Goal: Task Accomplishment & Management: Manage account settings

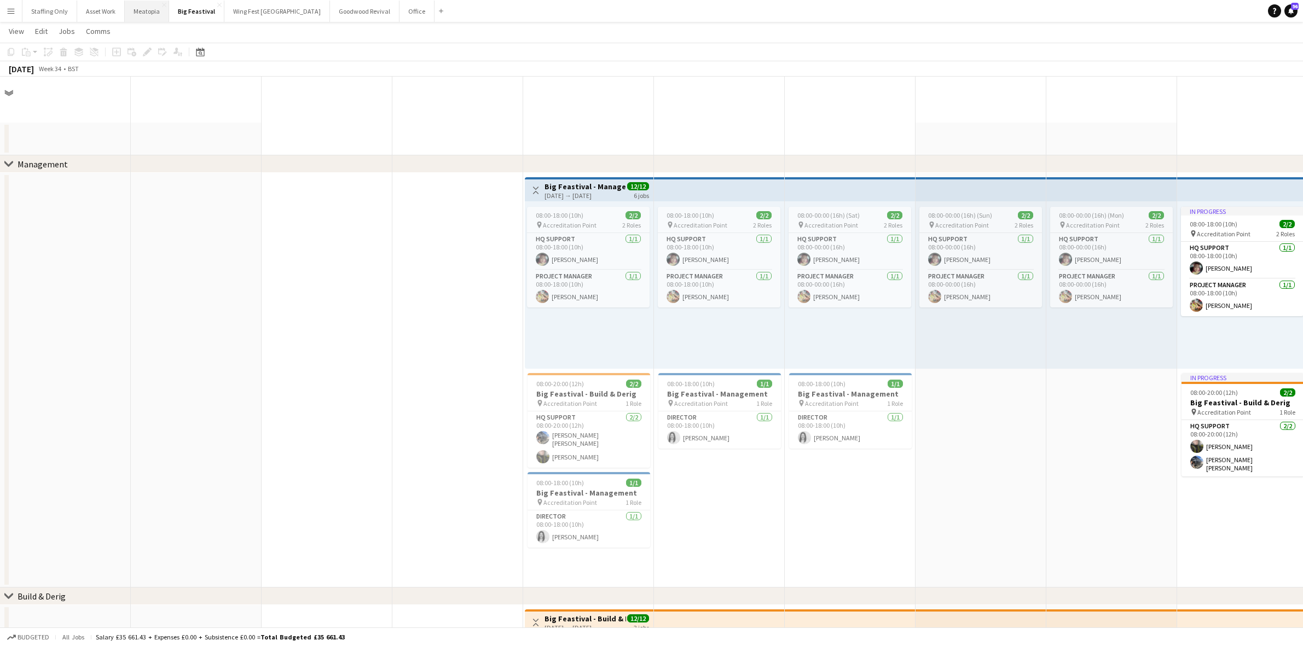
click at [140, 15] on button "Meatopia Close" at bounding box center [147, 11] width 44 height 21
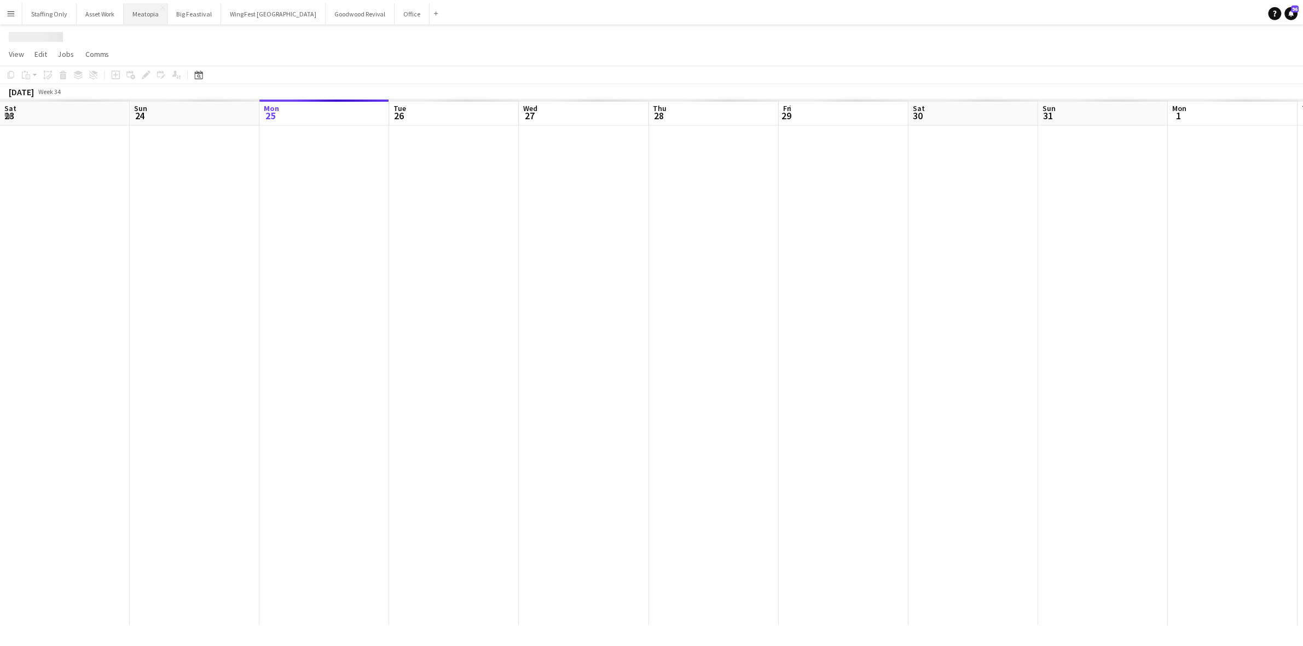
scroll to position [0, 239]
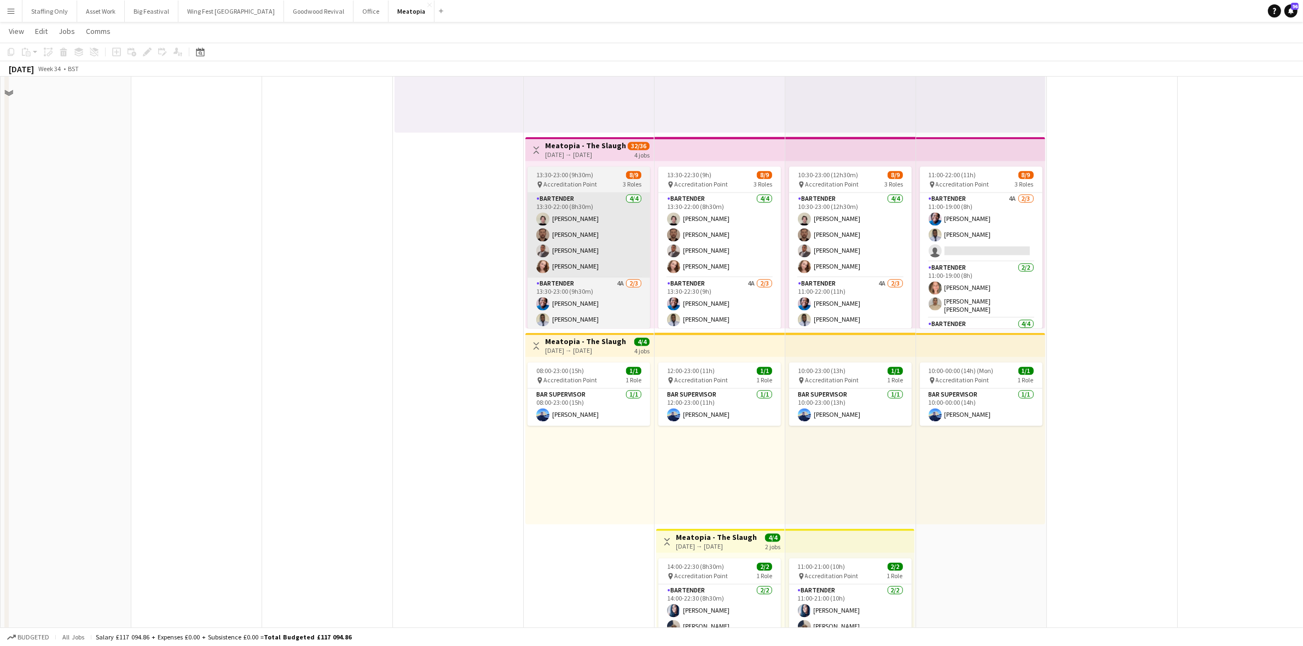
scroll to position [2599, 0]
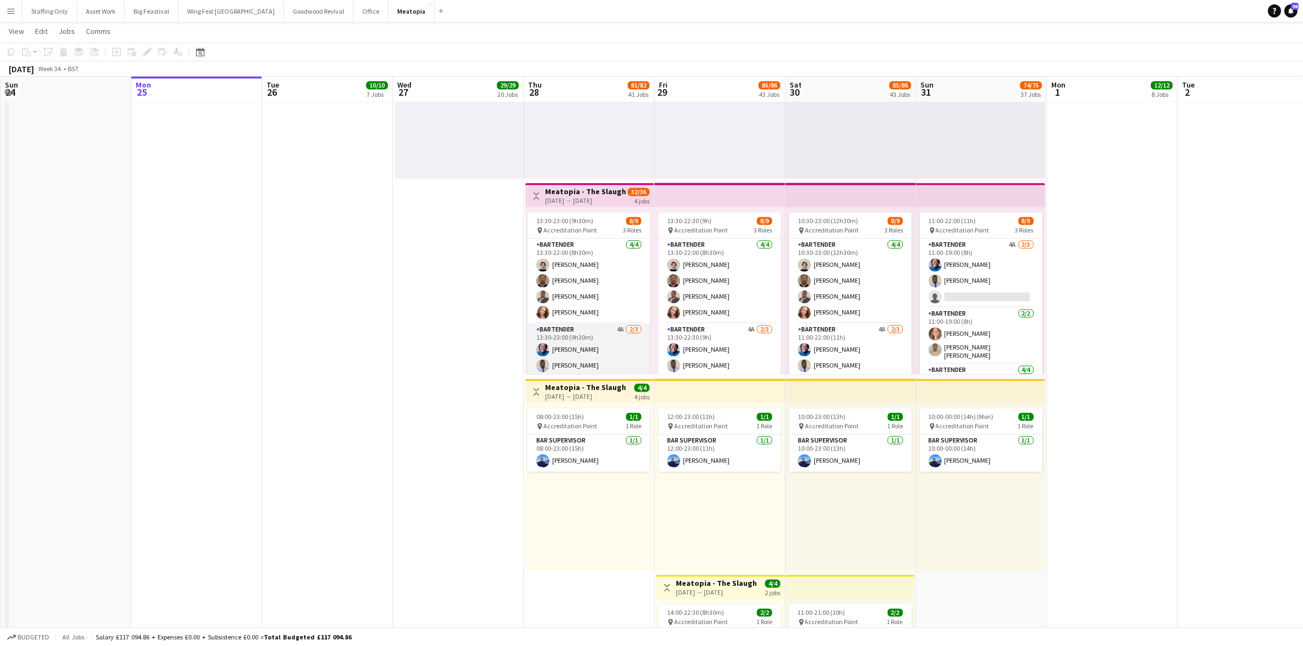
click at [588, 345] on app-card-role "Bartender 4A [DATE] 13:30-23:00 (9h30m) [PERSON_NAME] single-neutral-actions" at bounding box center [588, 358] width 123 height 69
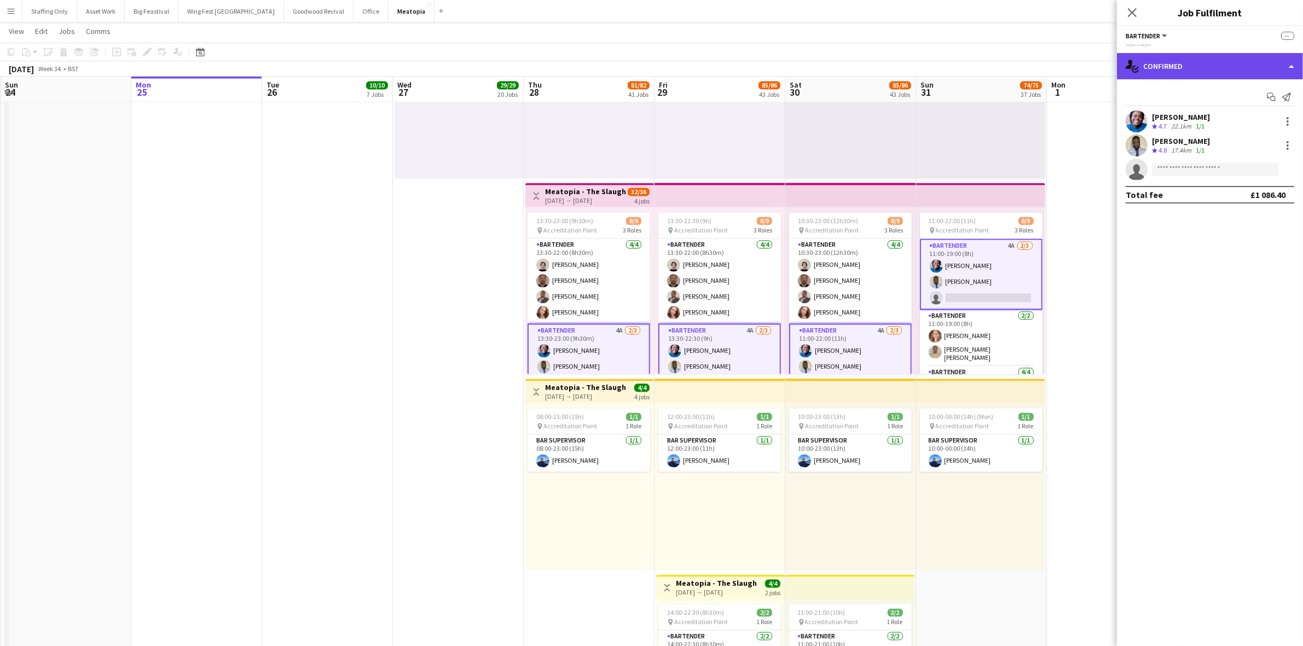
click at [1186, 67] on div "single-neutral-actions-check-2 Confirmed" at bounding box center [1210, 66] width 186 height 26
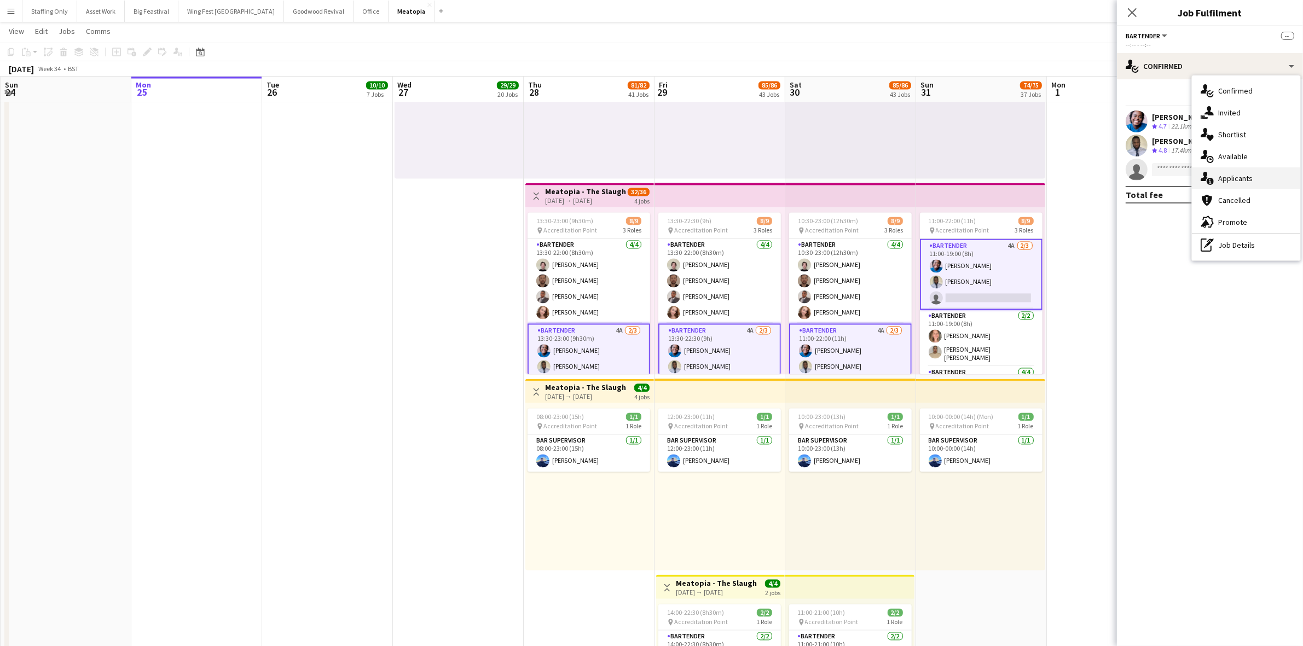
click at [1234, 178] on div "single-neutral-actions-information Applicants" at bounding box center [1246, 178] width 108 height 22
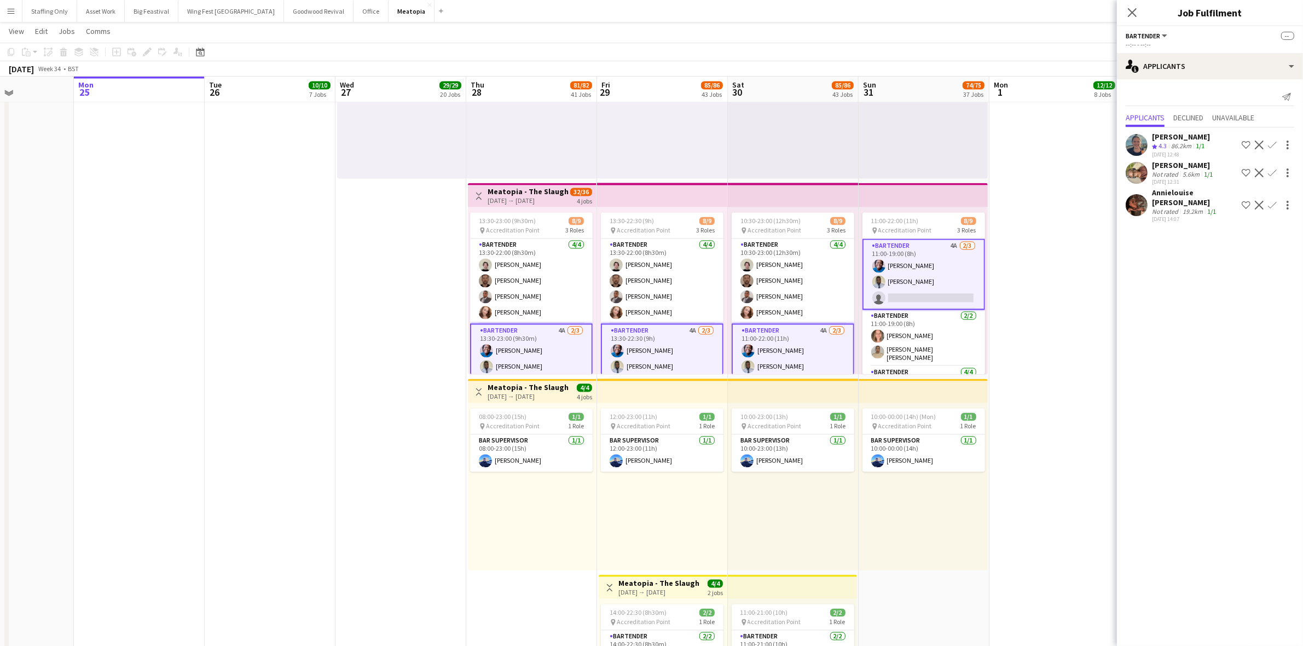
scroll to position [0, 323]
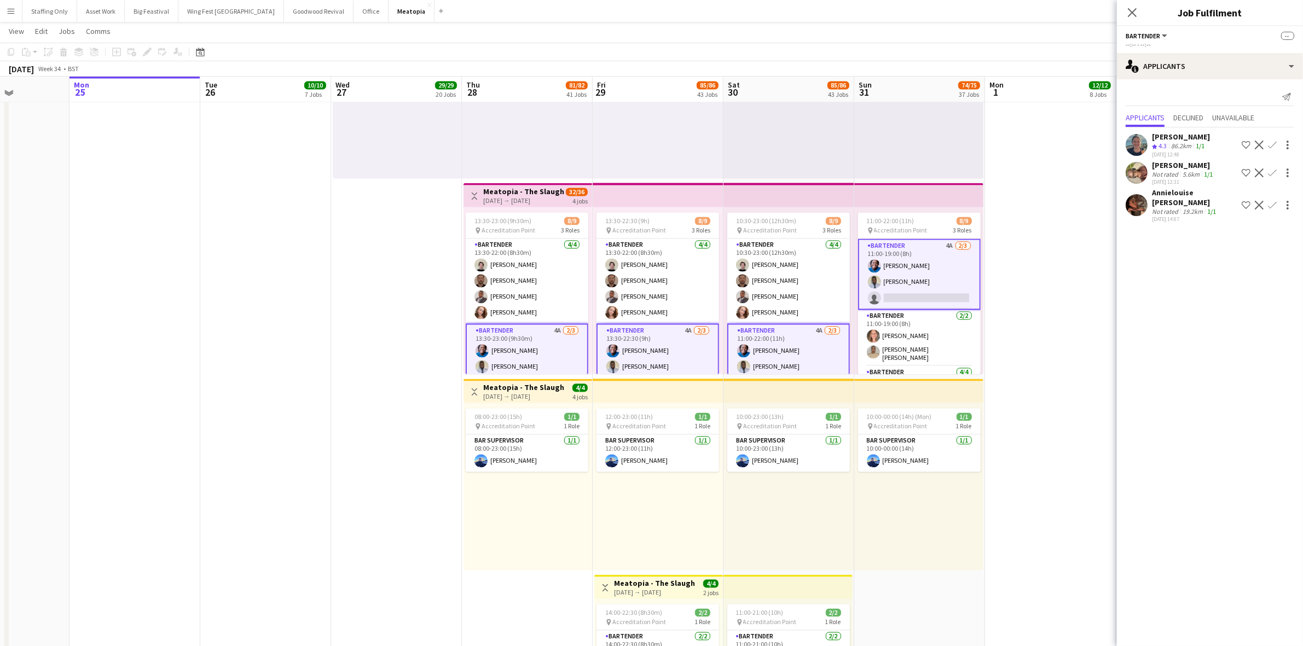
drag, startPoint x: 1076, startPoint y: 231, endPoint x: 1014, endPoint y: 237, distance: 62.7
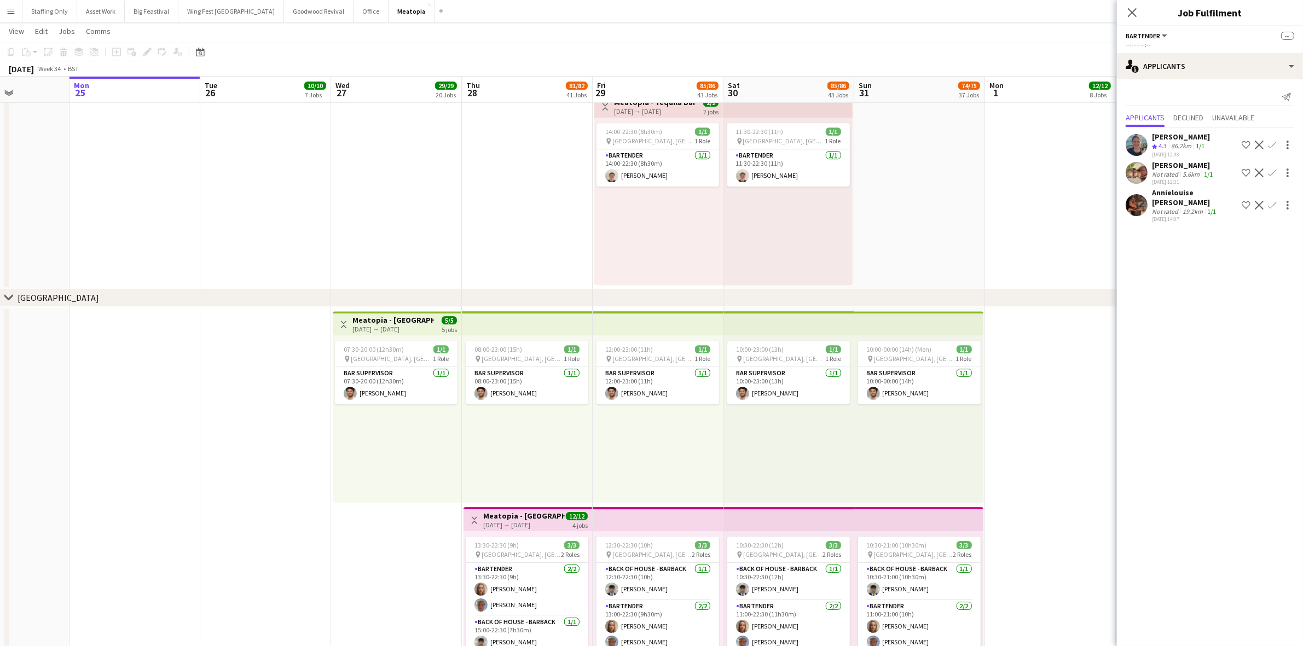
scroll to position [3898, 0]
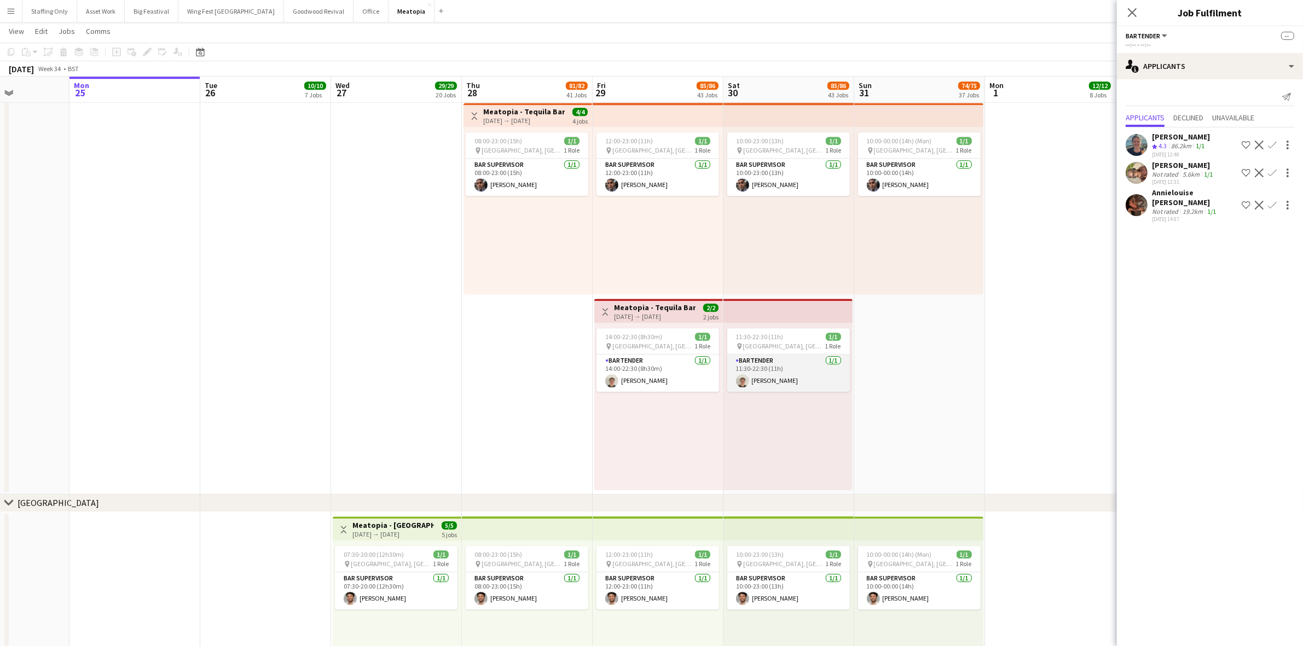
click at [781, 387] on app-card-role "Bartender [DATE] 11:30-22:30 (11h) [PERSON_NAME]" at bounding box center [788, 373] width 123 height 37
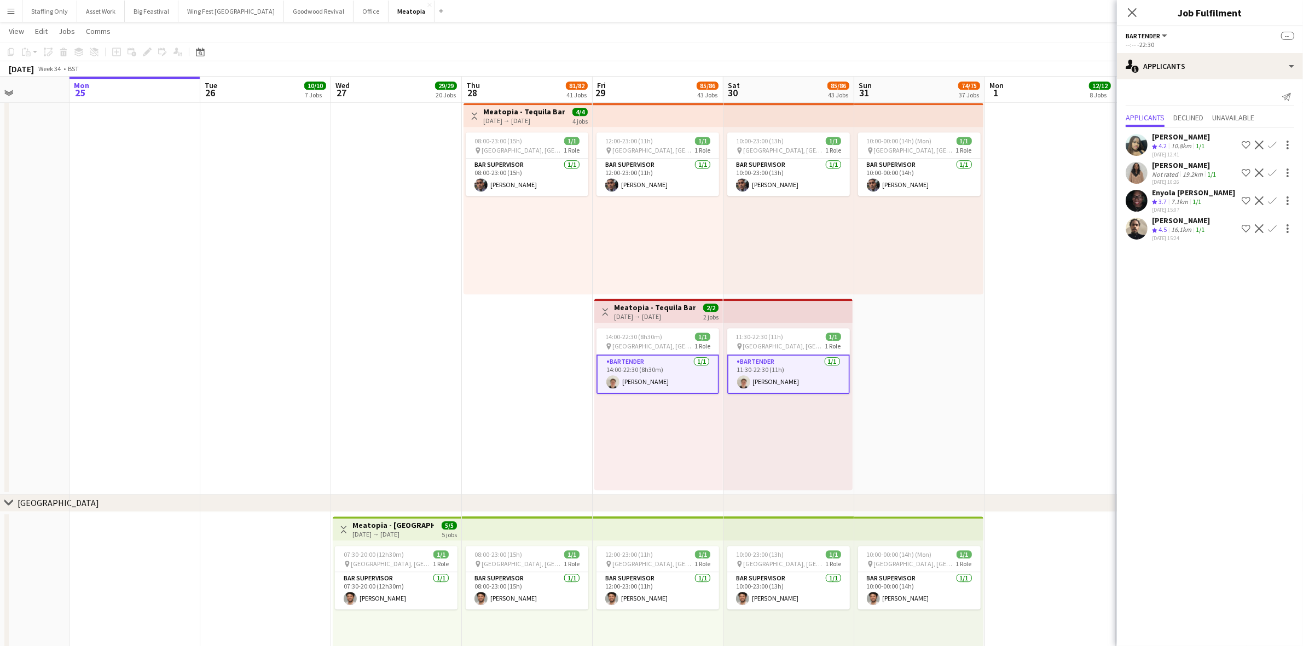
click at [980, 353] on app-date-cell "10:30-22:00 (11h30m) 5/5 pin [GEOGRAPHIC_DATA], [GEOGRAPHIC_DATA], [GEOGRAPHIC_…" at bounding box center [919, 199] width 131 height 592
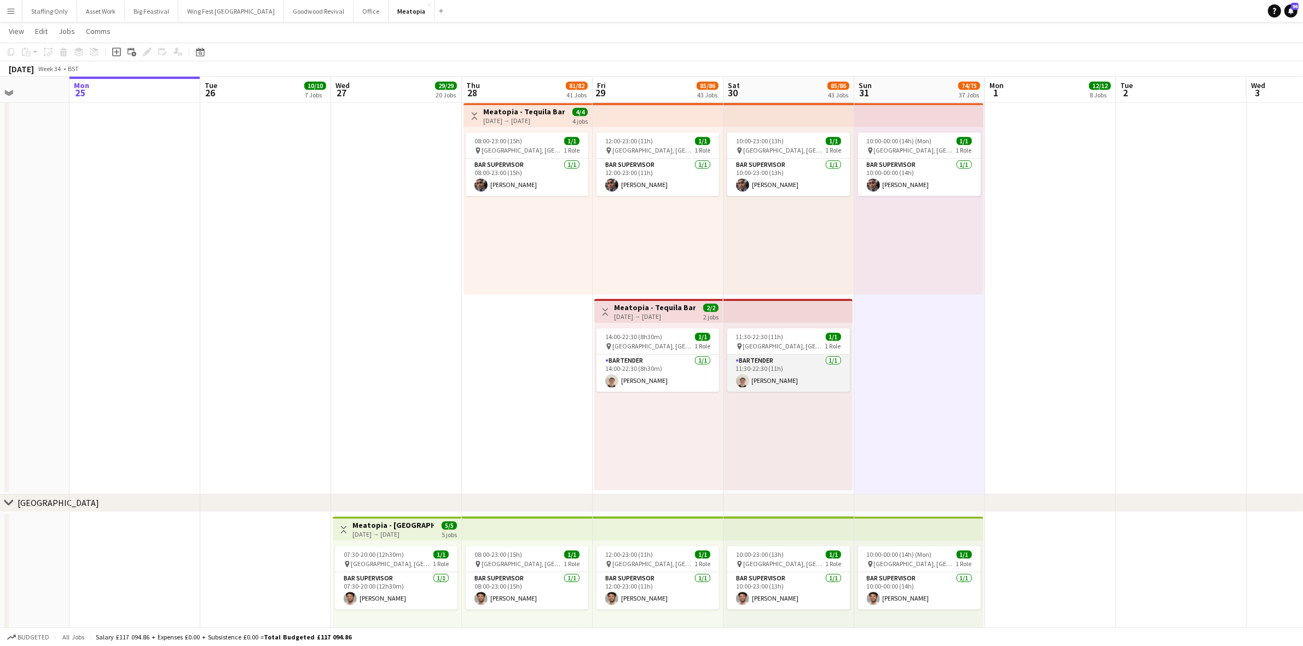
click at [789, 376] on app-card-role "Bartender [DATE] 11:30-22:30 (11h) [PERSON_NAME]" at bounding box center [788, 373] width 123 height 37
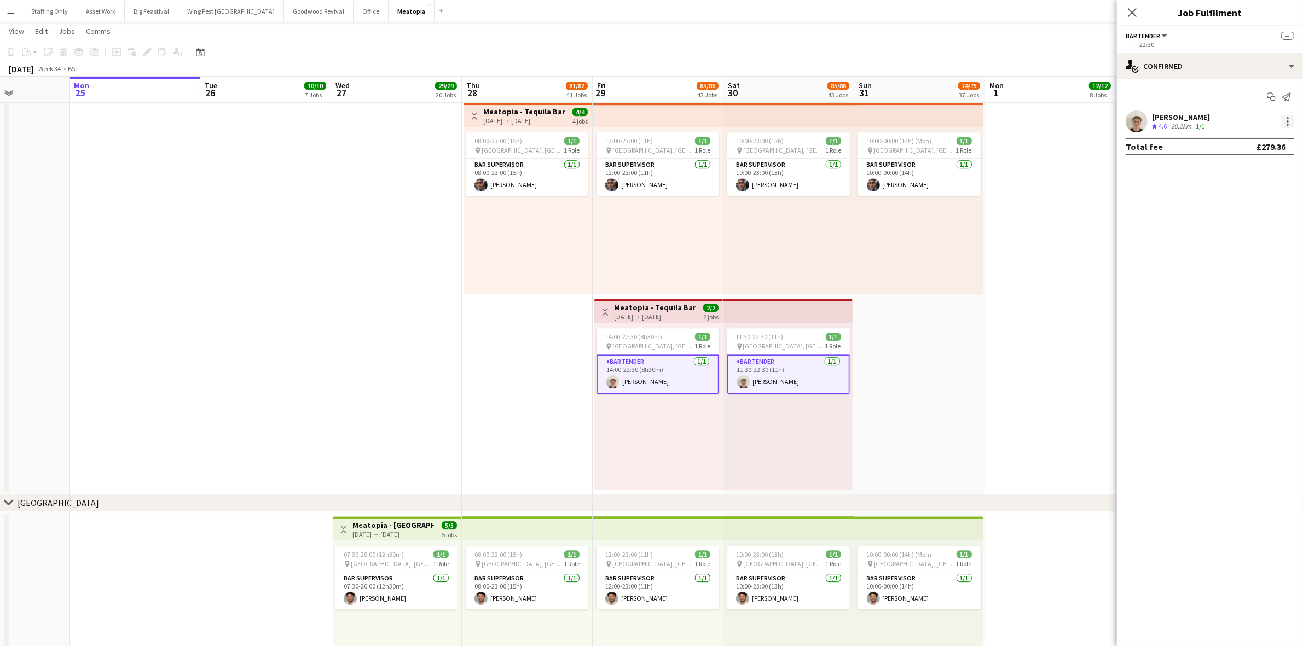
click at [1290, 125] on div at bounding box center [1287, 121] width 13 height 13
click at [1238, 222] on span "Remove" at bounding box center [1234, 220] width 33 height 9
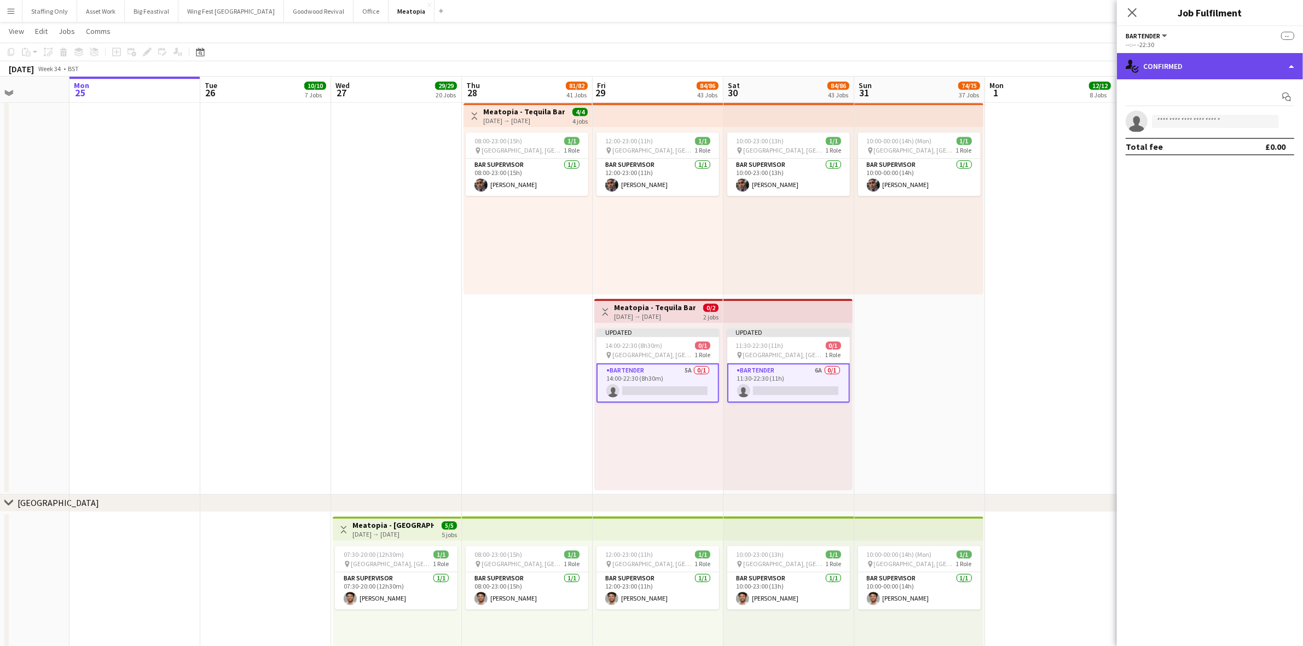
click at [1172, 64] on div "single-neutral-actions-check-2 Confirmed" at bounding box center [1210, 66] width 186 height 26
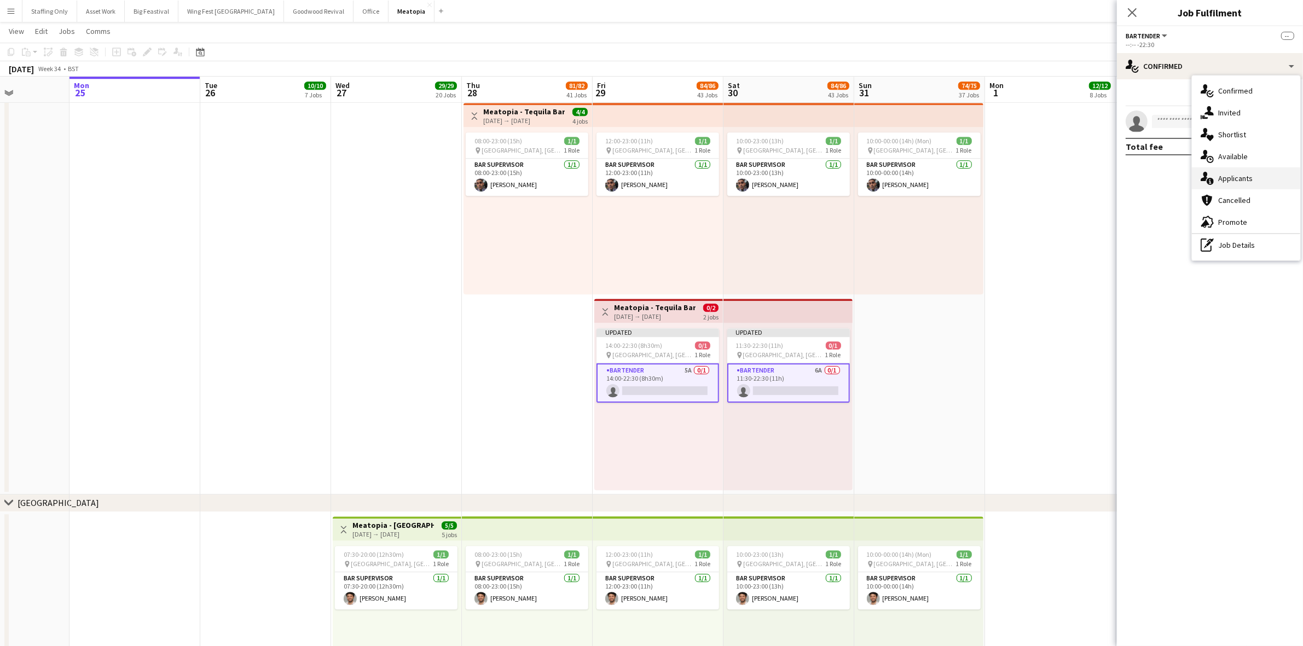
click at [1246, 176] on div "single-neutral-actions-information Applicants" at bounding box center [1246, 178] width 108 height 22
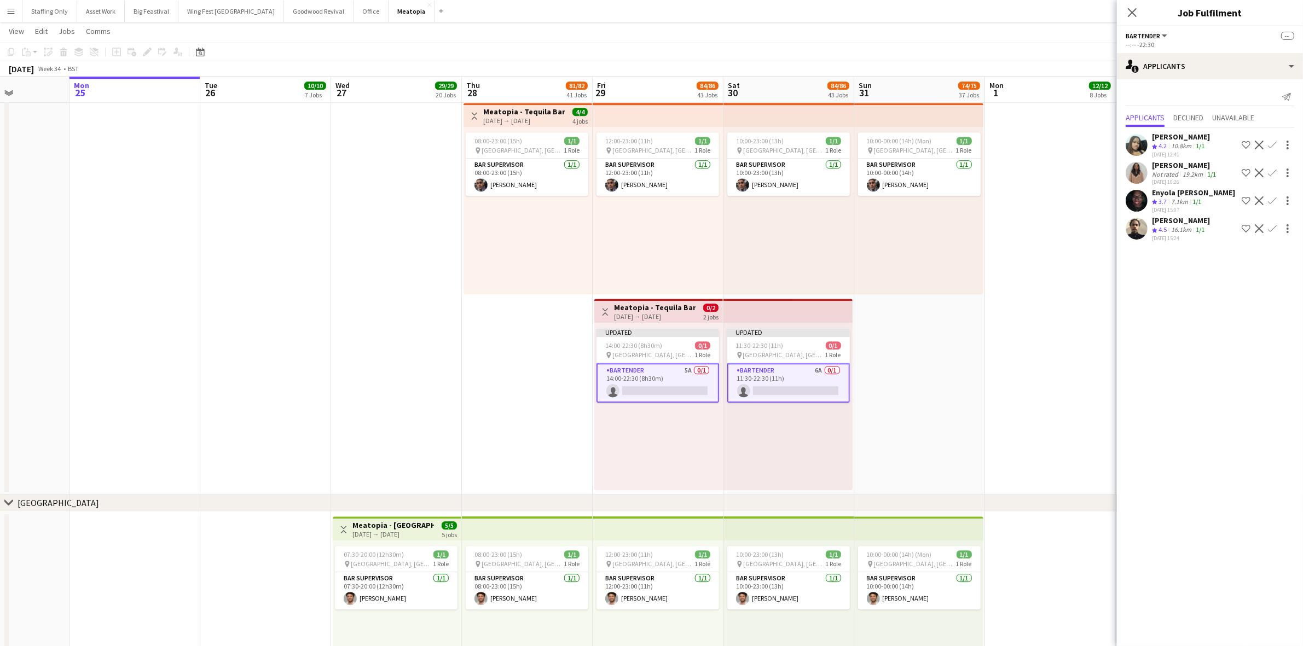
click at [1268, 231] on app-icon "Confirm" at bounding box center [1272, 228] width 9 height 9
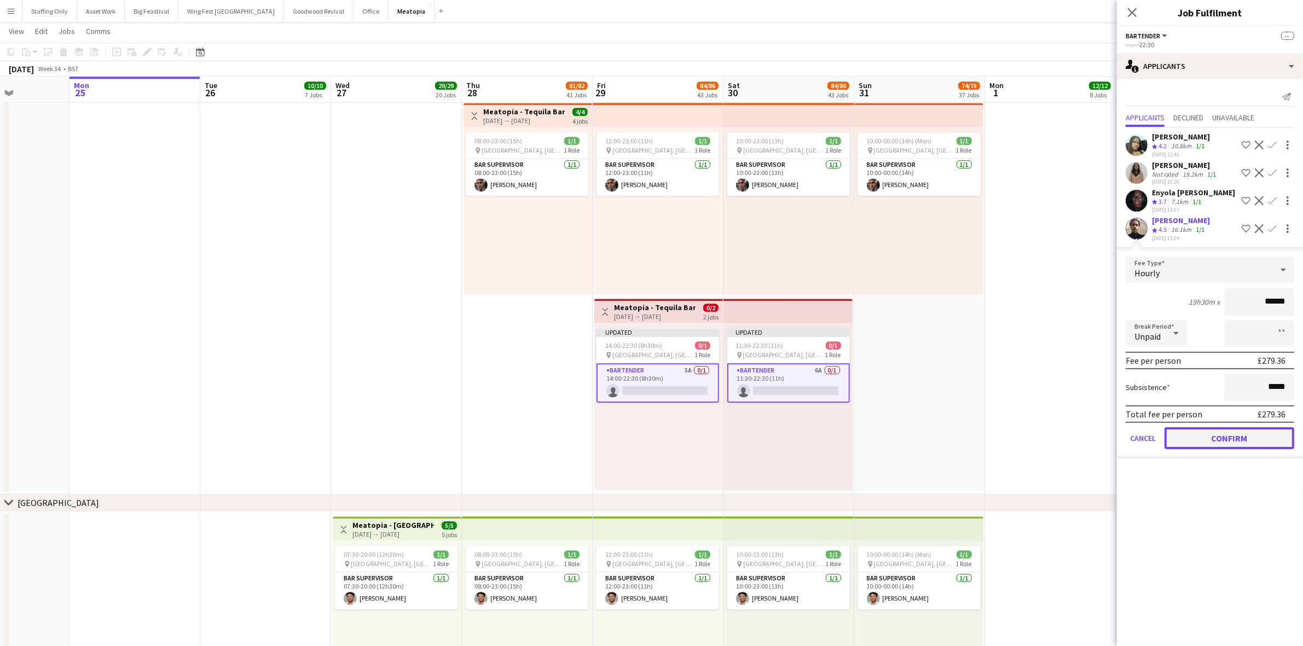
click at [1232, 433] on button "Confirm" at bounding box center [1229, 438] width 130 height 22
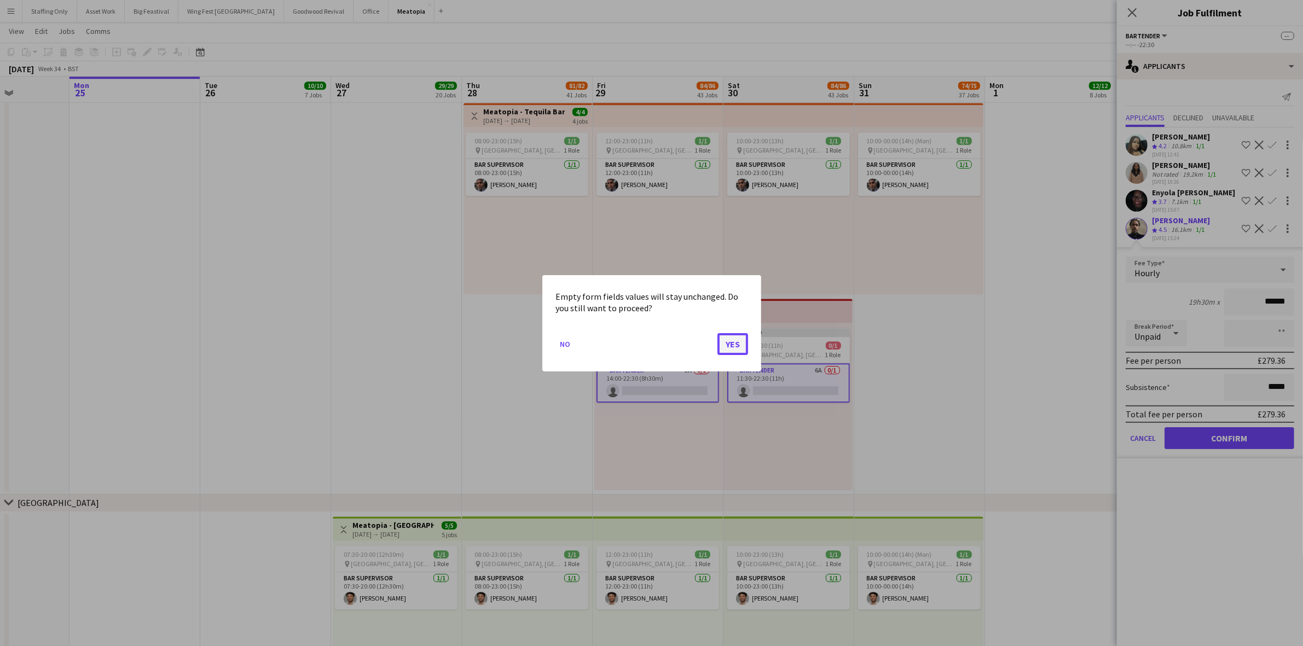
click at [737, 346] on button "Yes" at bounding box center [732, 344] width 31 height 22
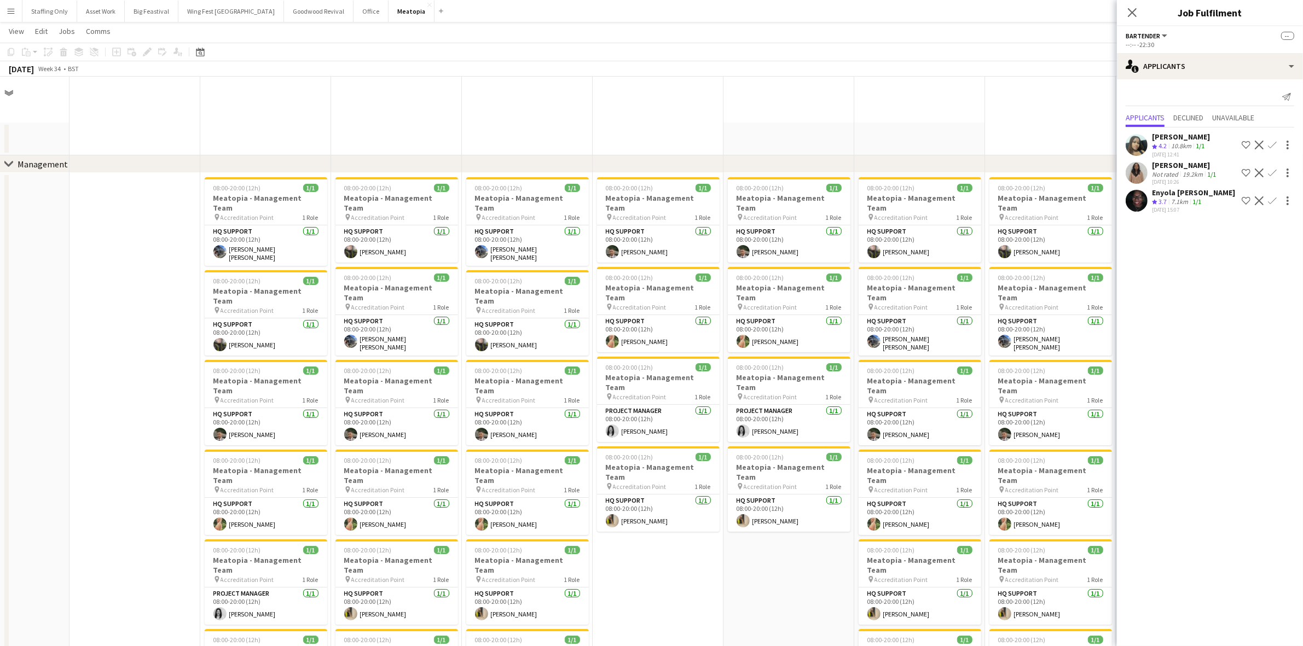
scroll to position [3898, 0]
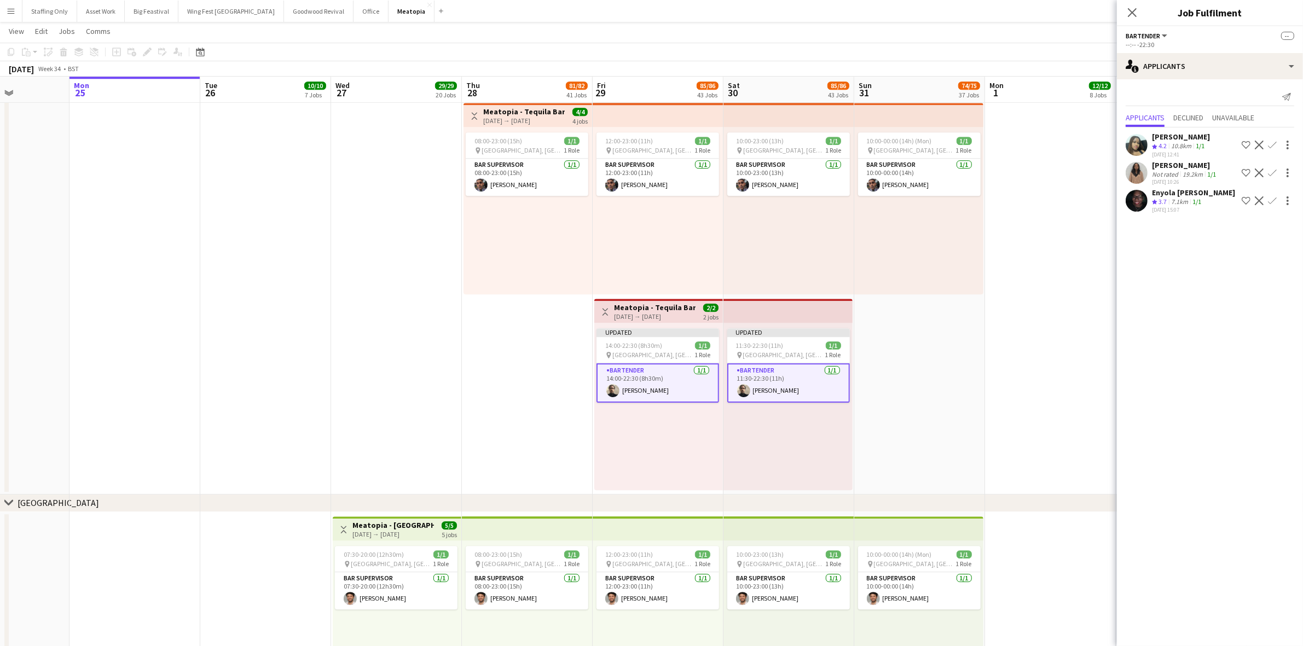
click at [1029, 324] on app-date-cell at bounding box center [1050, 199] width 131 height 592
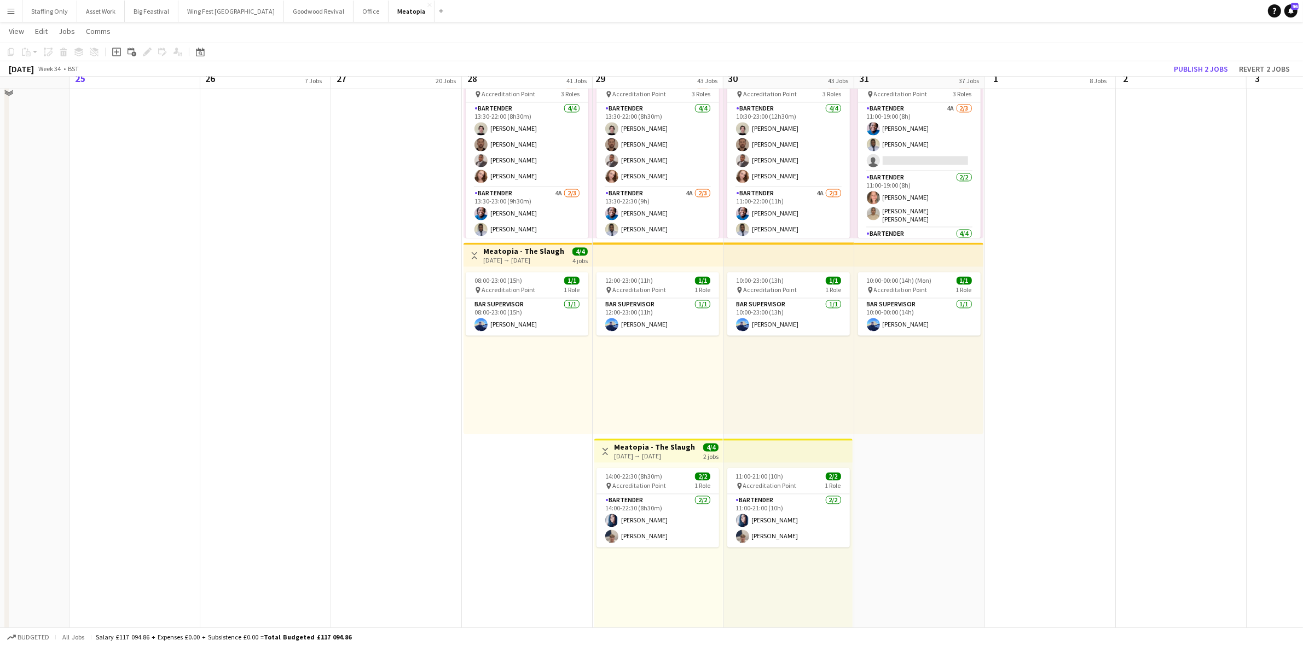
scroll to position [2462, 0]
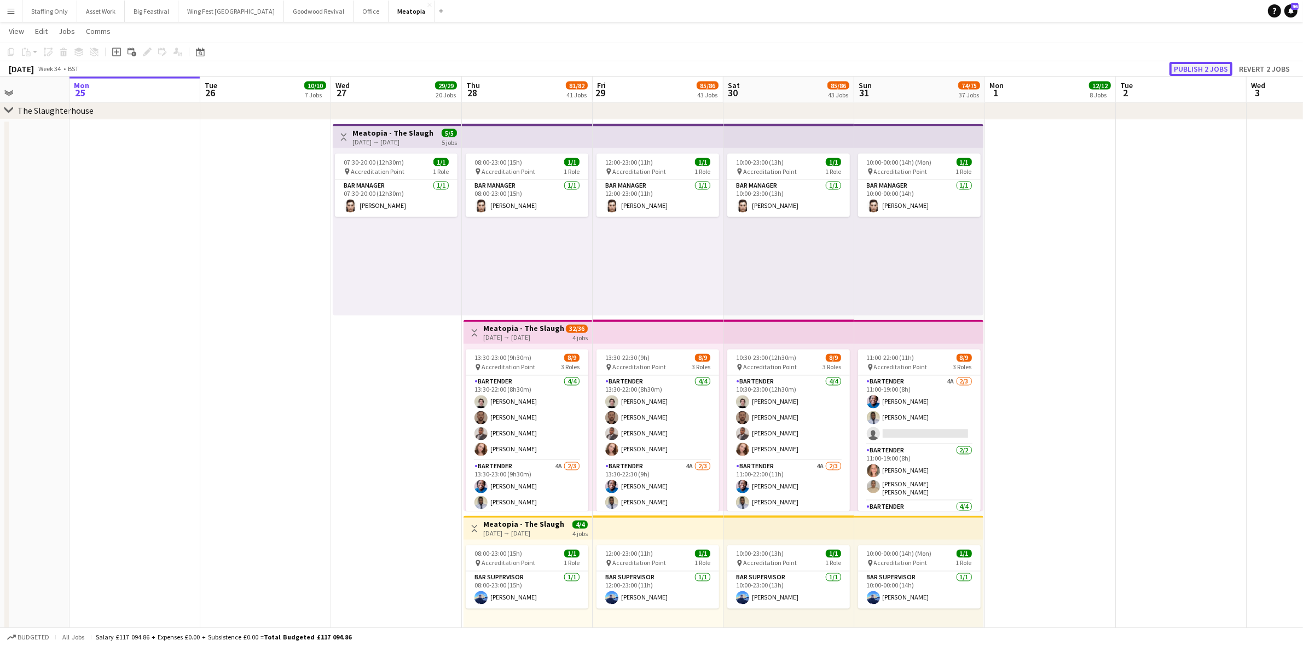
click at [1189, 63] on button "Publish 2 jobs" at bounding box center [1200, 69] width 63 height 14
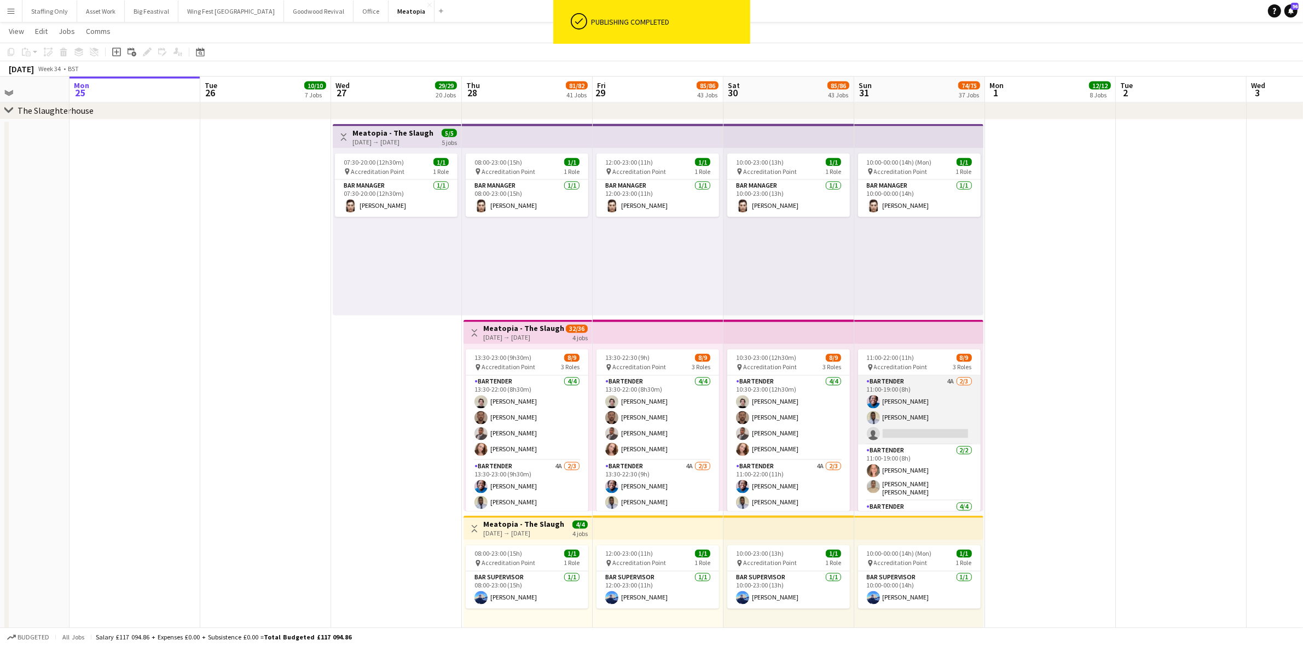
click at [921, 424] on app-card-role "Bartender 4A [DATE] 11:00-19:00 (8h) [PERSON_NAME] single-neutral-actions" at bounding box center [919, 410] width 123 height 69
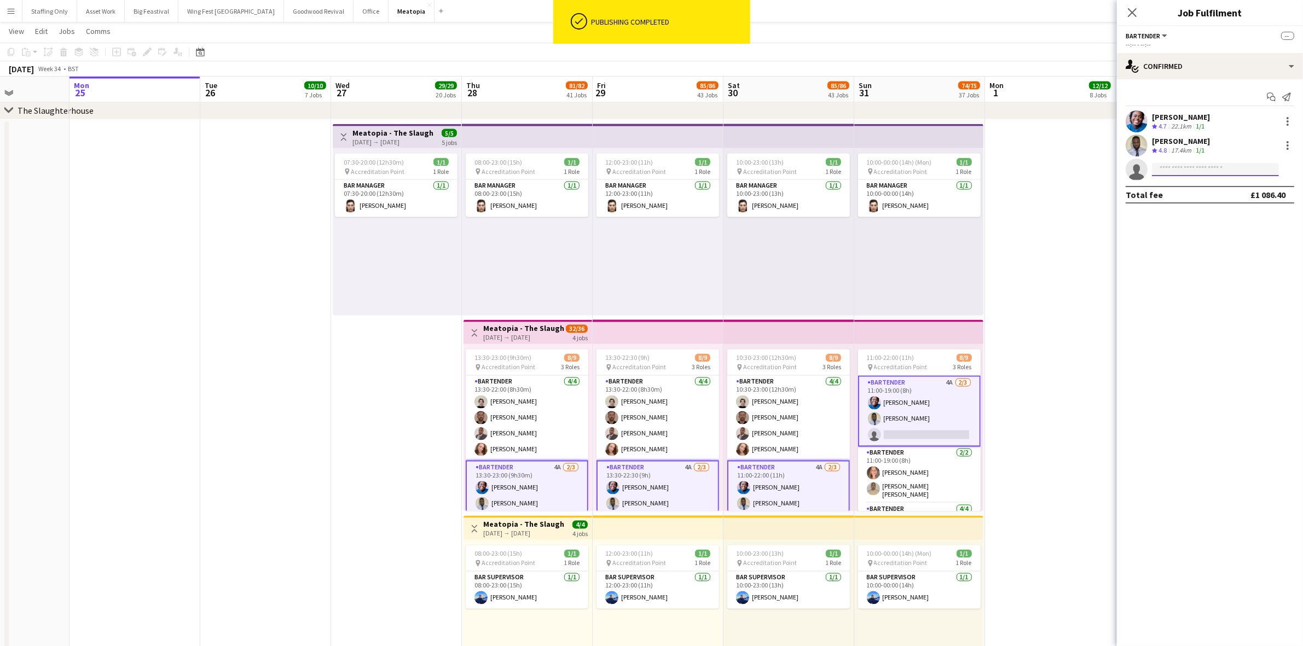
click at [1181, 170] on input at bounding box center [1215, 169] width 127 height 13
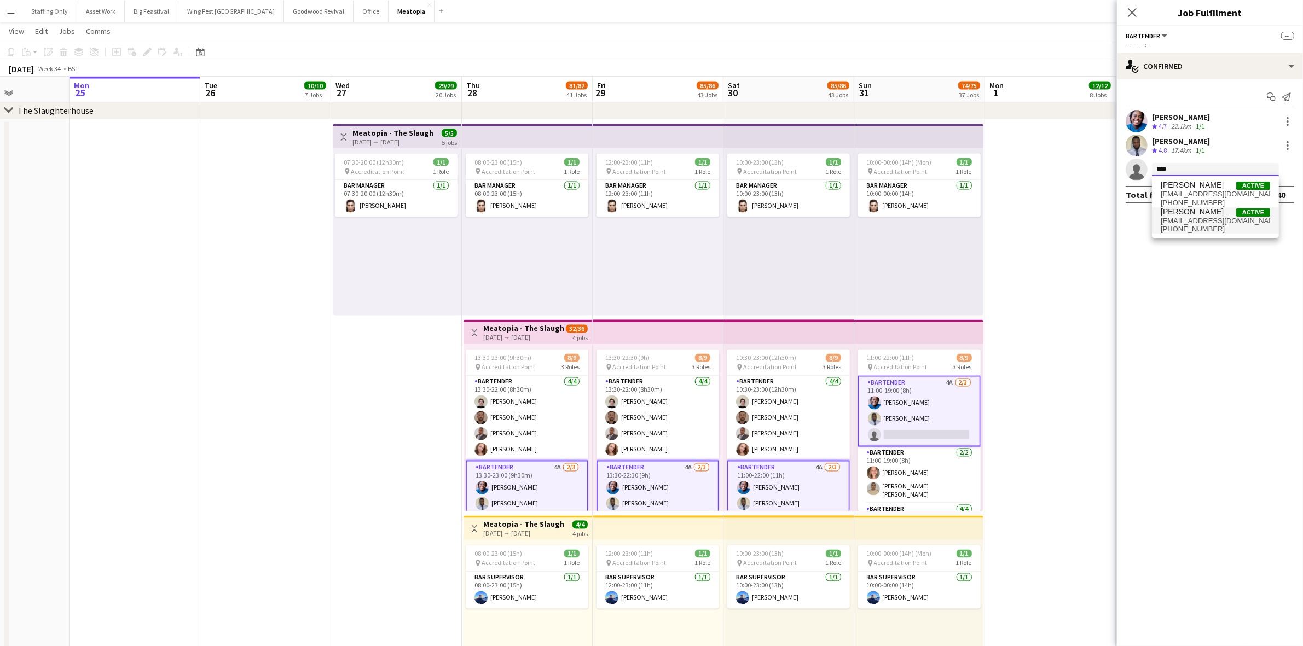
type input "****"
click at [1215, 219] on span "[EMAIL_ADDRESS][DOMAIN_NAME]" at bounding box center [1214, 221] width 109 height 9
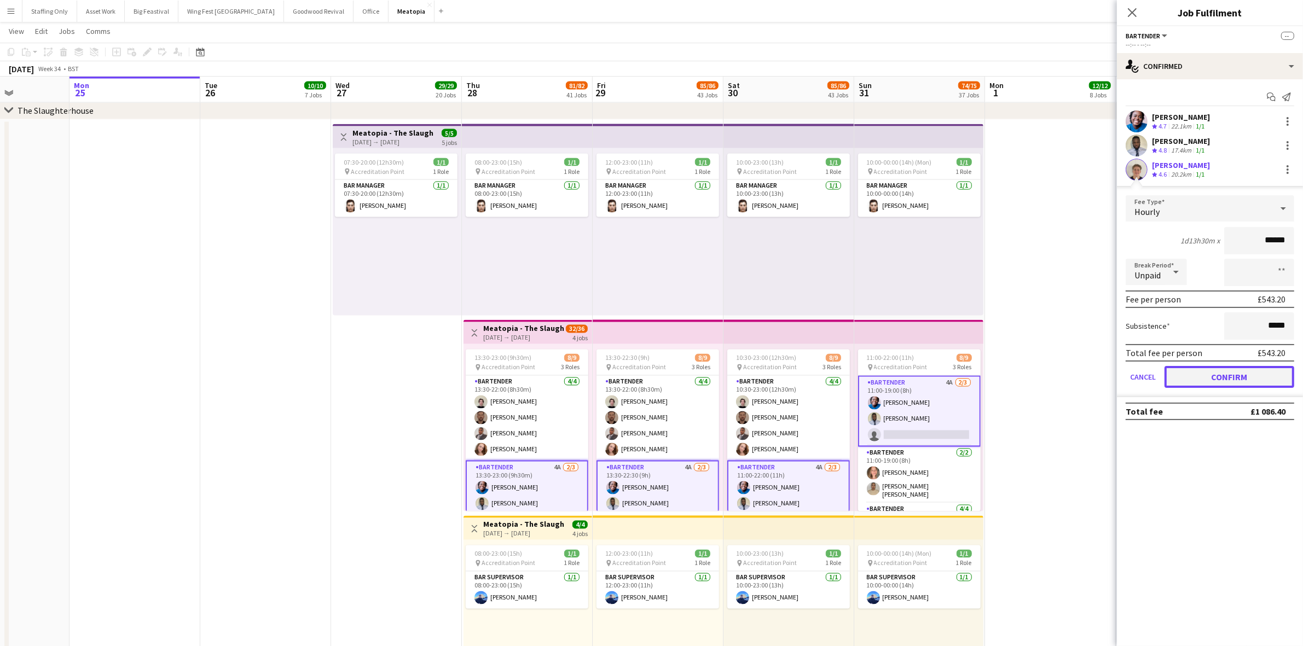
click at [1201, 378] on button "Confirm" at bounding box center [1229, 377] width 130 height 22
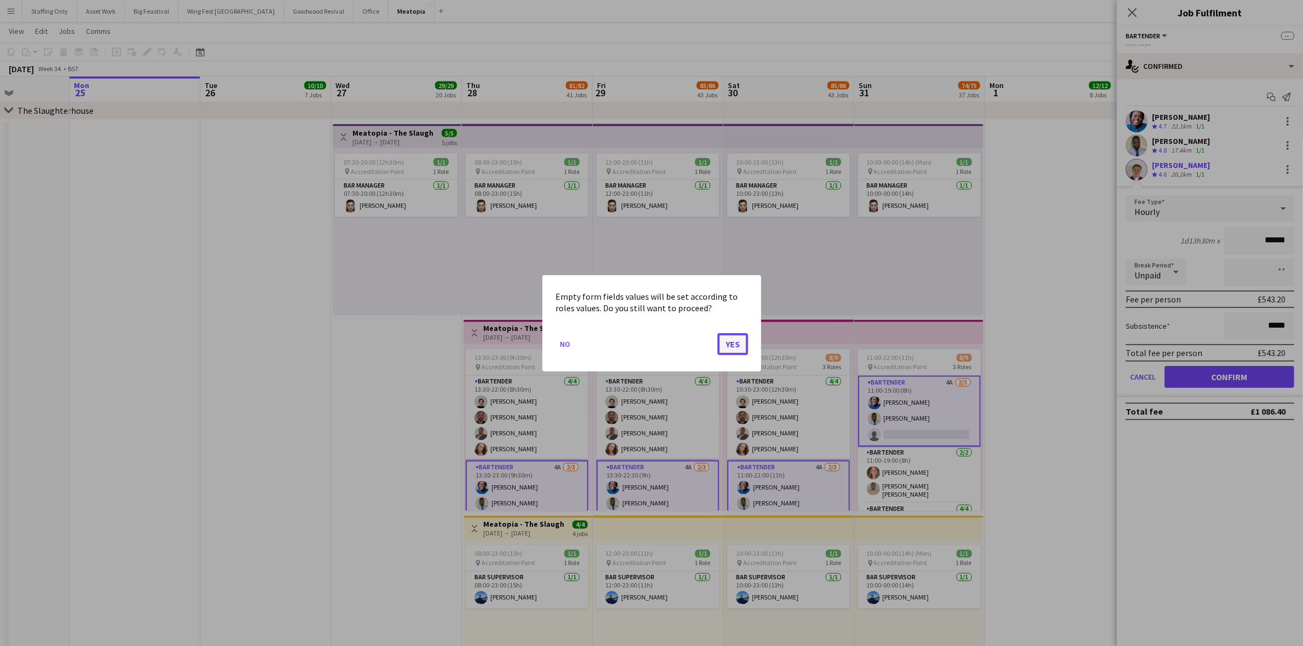
click at [731, 348] on button "Yes" at bounding box center [732, 344] width 31 height 22
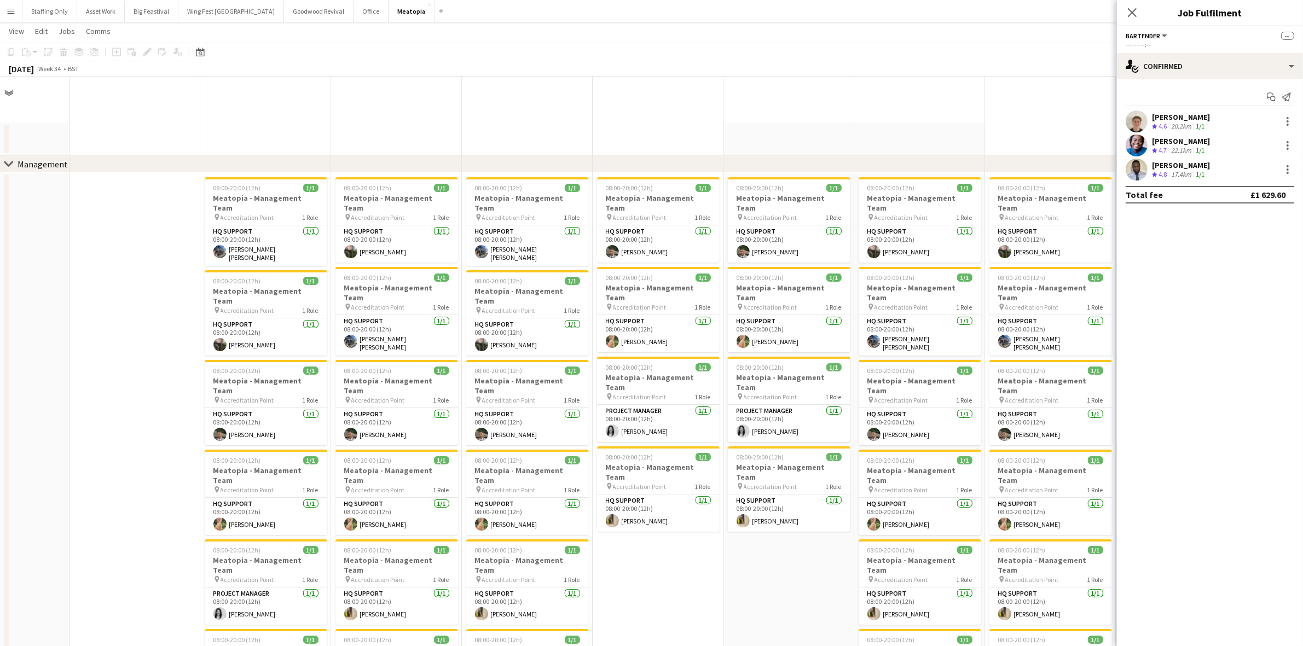
scroll to position [2462, 0]
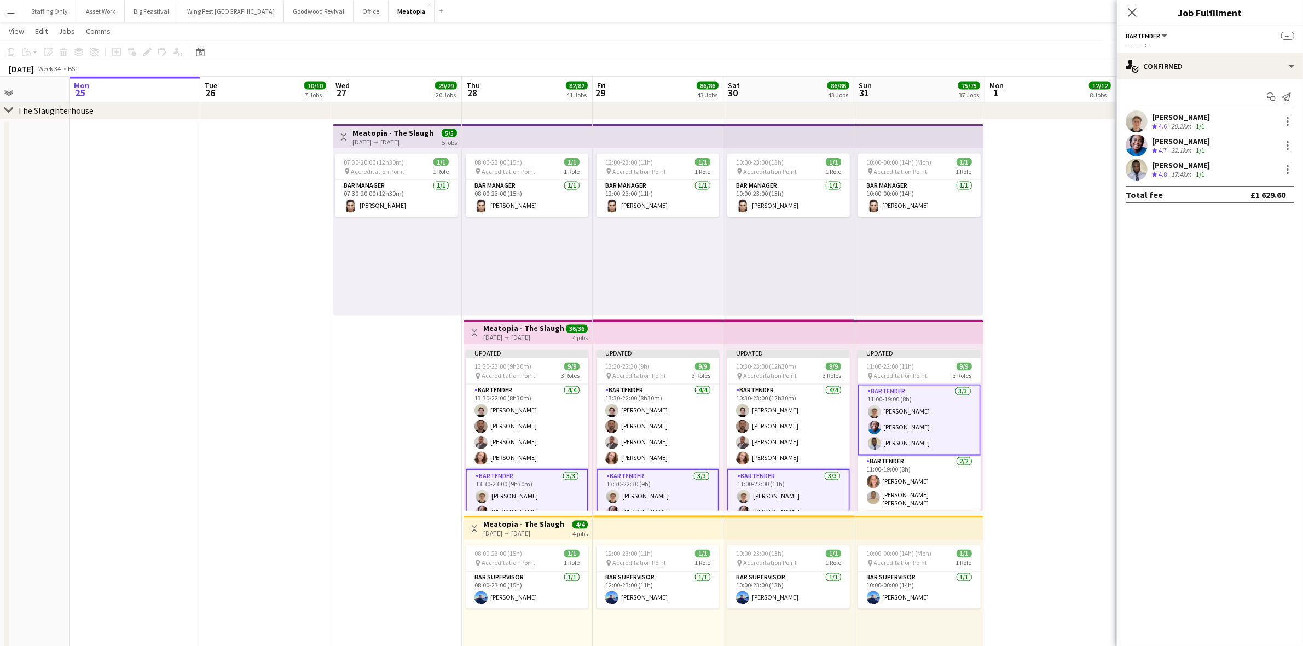
drag, startPoint x: 1019, startPoint y: 297, endPoint x: 1174, endPoint y: 80, distance: 266.2
click at [1019, 296] on app-date-cell at bounding box center [1050, 514] width 131 height 788
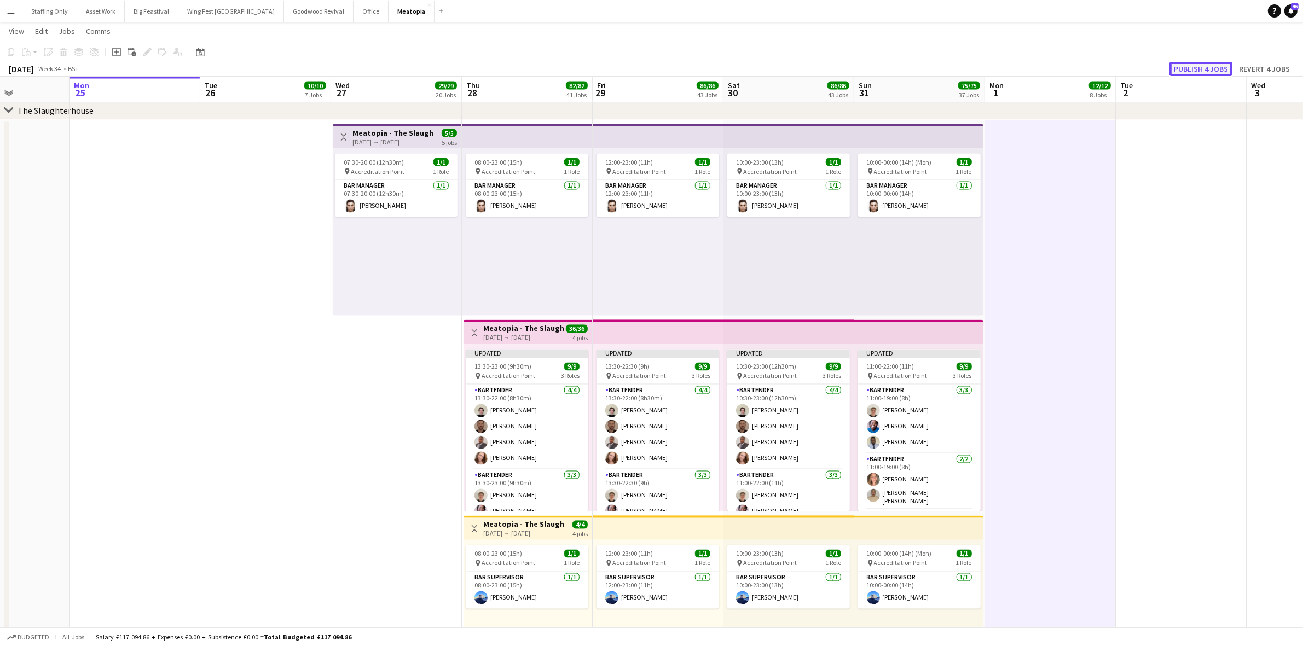
click at [1191, 65] on button "Publish 4 jobs" at bounding box center [1200, 69] width 63 height 14
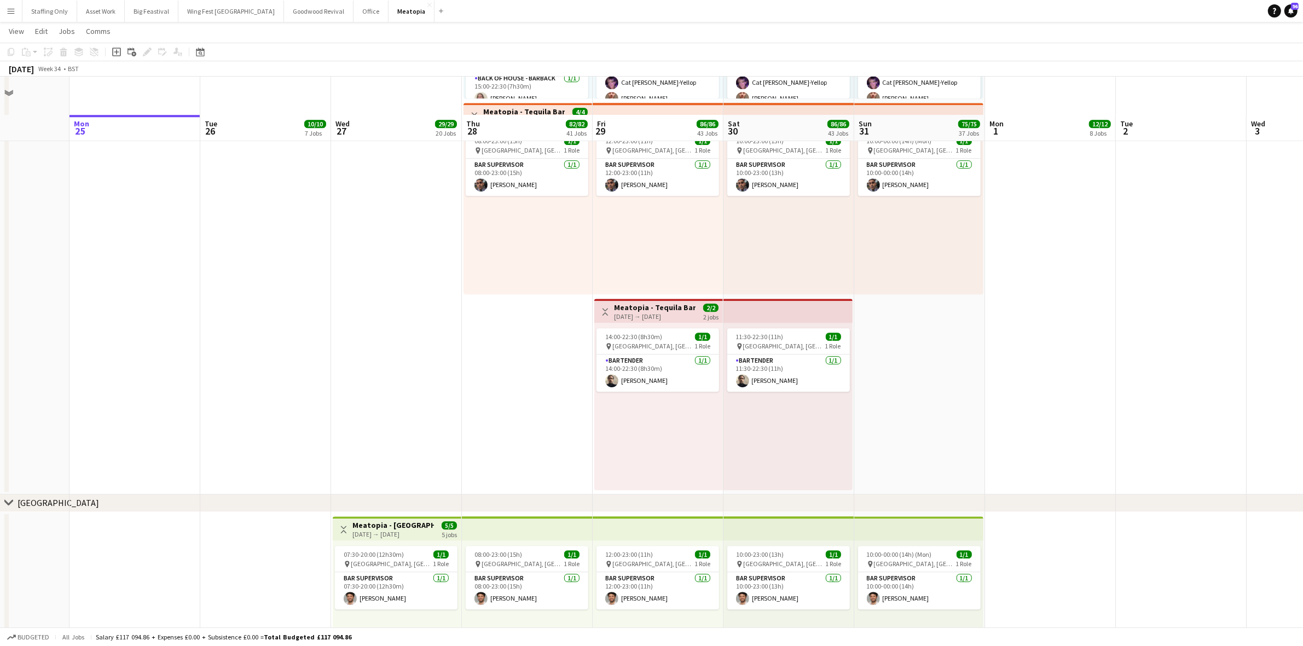
scroll to position [3967, 0]
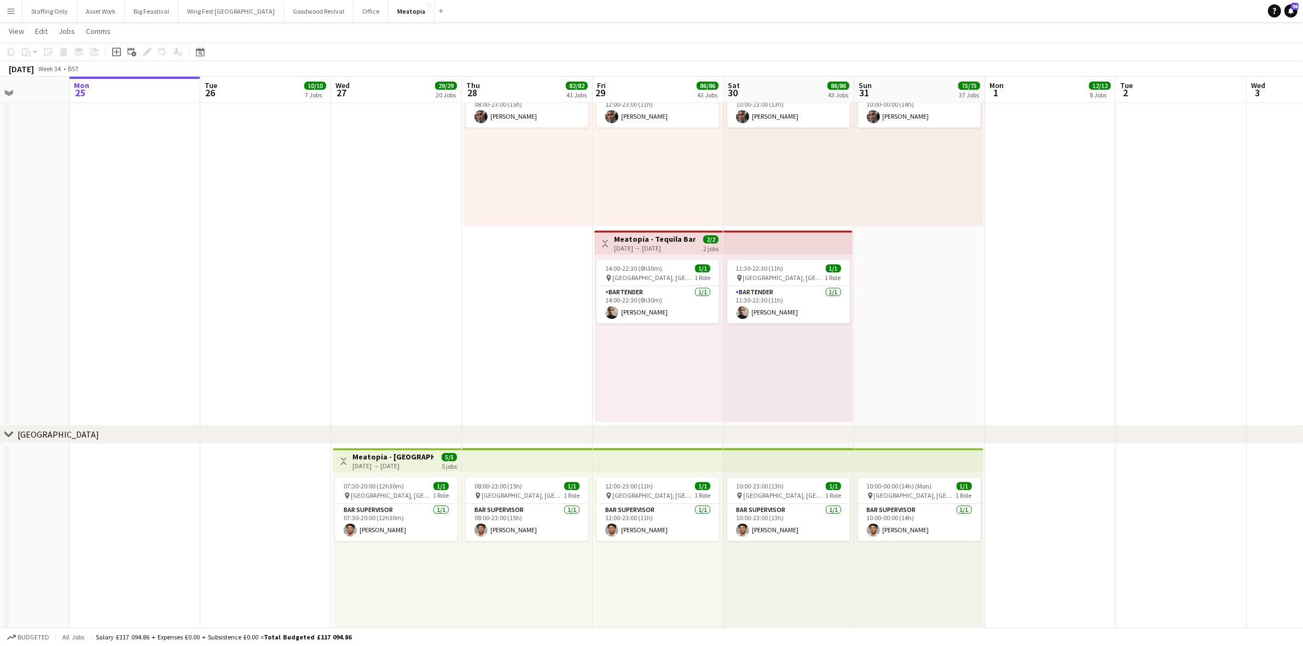
drag, startPoint x: 631, startPoint y: 307, endPoint x: 885, endPoint y: 223, distance: 267.3
click at [632, 307] on app-card-role "Bartender [DATE] 14:00-22:30 (8h30m) [PERSON_NAME]" at bounding box center [657, 304] width 123 height 37
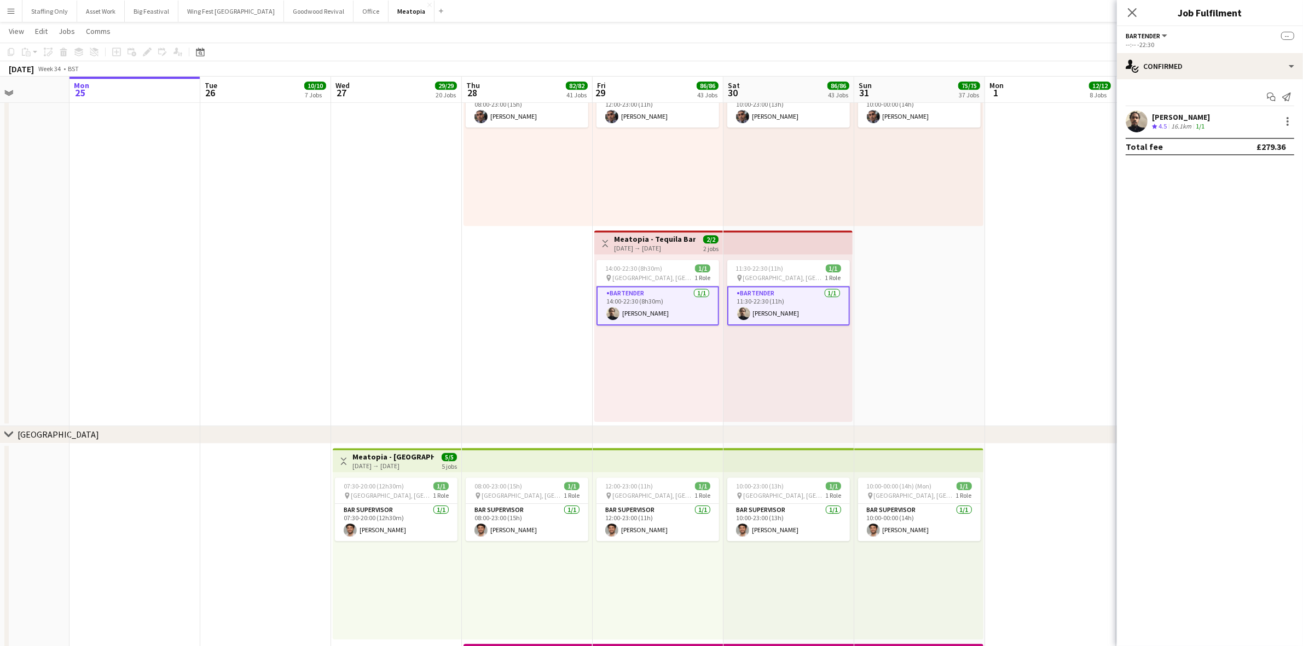
scroll to position [0, 321]
click at [1136, 127] on app-user-avatar at bounding box center [1136, 122] width 22 height 22
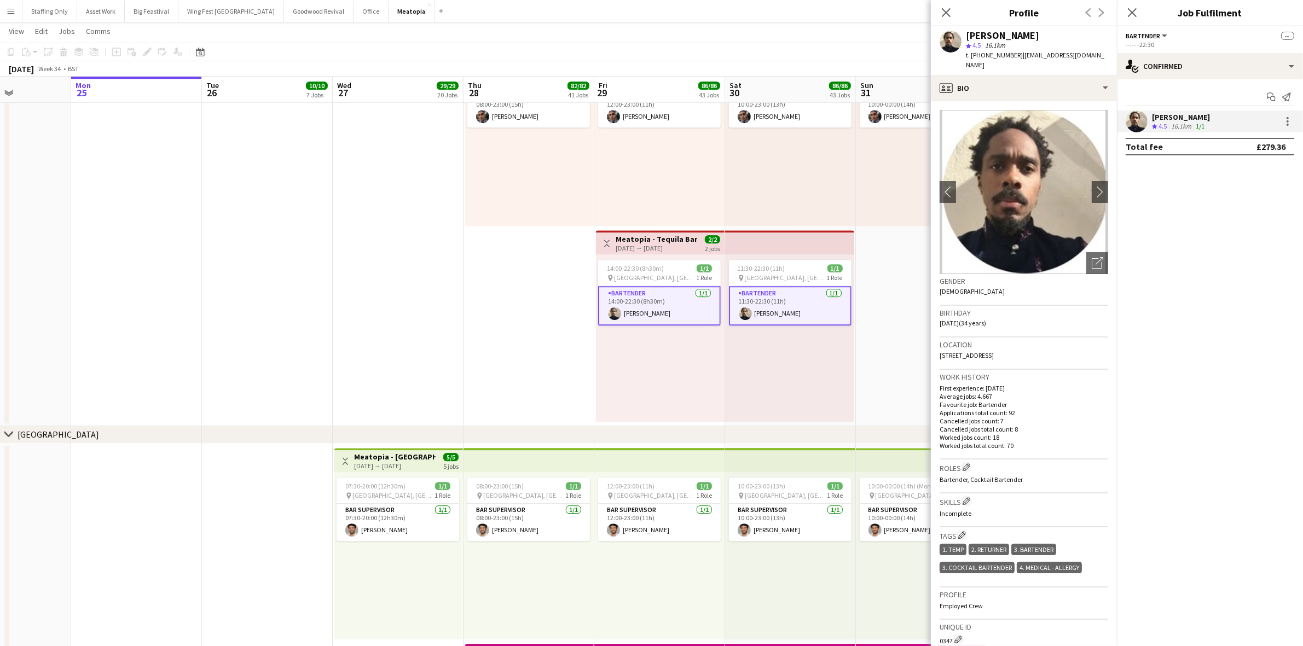
drag, startPoint x: 1014, startPoint y: 55, endPoint x: 975, endPoint y: 55, distance: 38.8
click at [975, 55] on div "t. [PHONE_NUMBER] | [EMAIL_ADDRESS][DOMAIN_NAME]" at bounding box center [1037, 60] width 142 height 20
copy span "447946593057"
drag, startPoint x: 1025, startPoint y: 64, endPoint x: 1018, endPoint y: 56, distance: 10.5
click at [1018, 56] on div "t. [PHONE_NUMBER] | [EMAIL_ADDRESS][DOMAIN_NAME]" at bounding box center [1037, 60] width 142 height 20
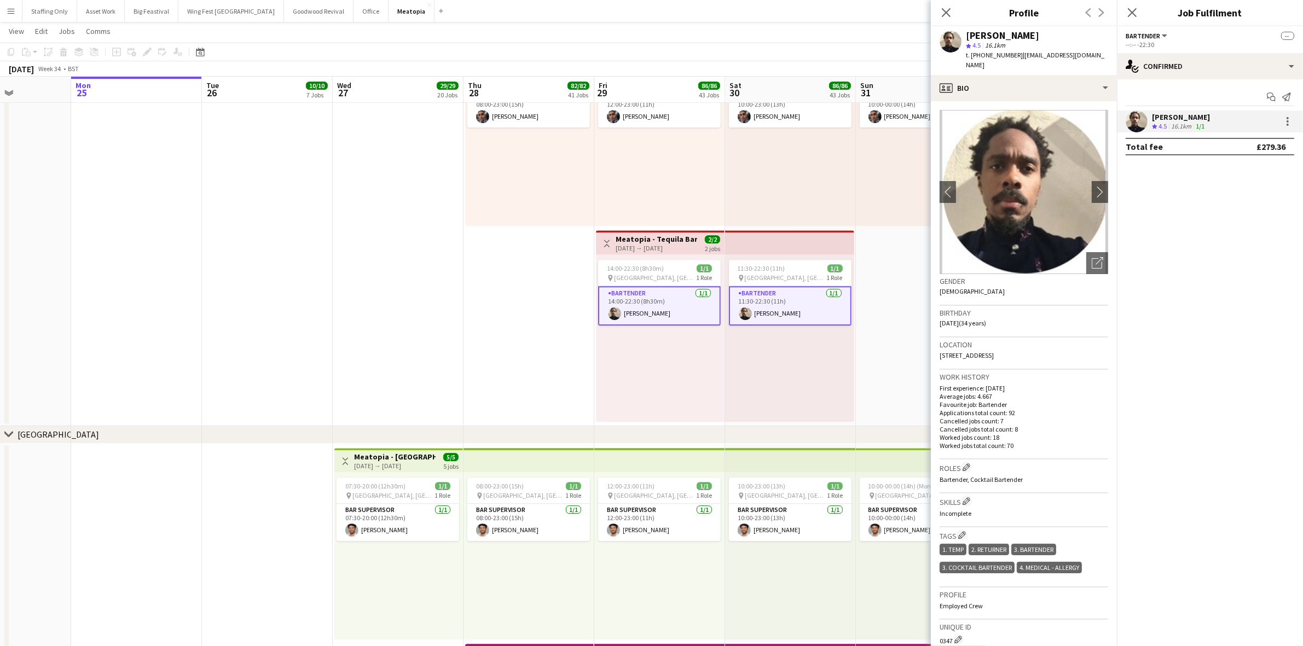
copy span "[EMAIL_ADDRESS][DOMAIN_NAME]"
click at [1199, 62] on div "single-neutral-actions-check-2 Confirmed" at bounding box center [1210, 66] width 186 height 26
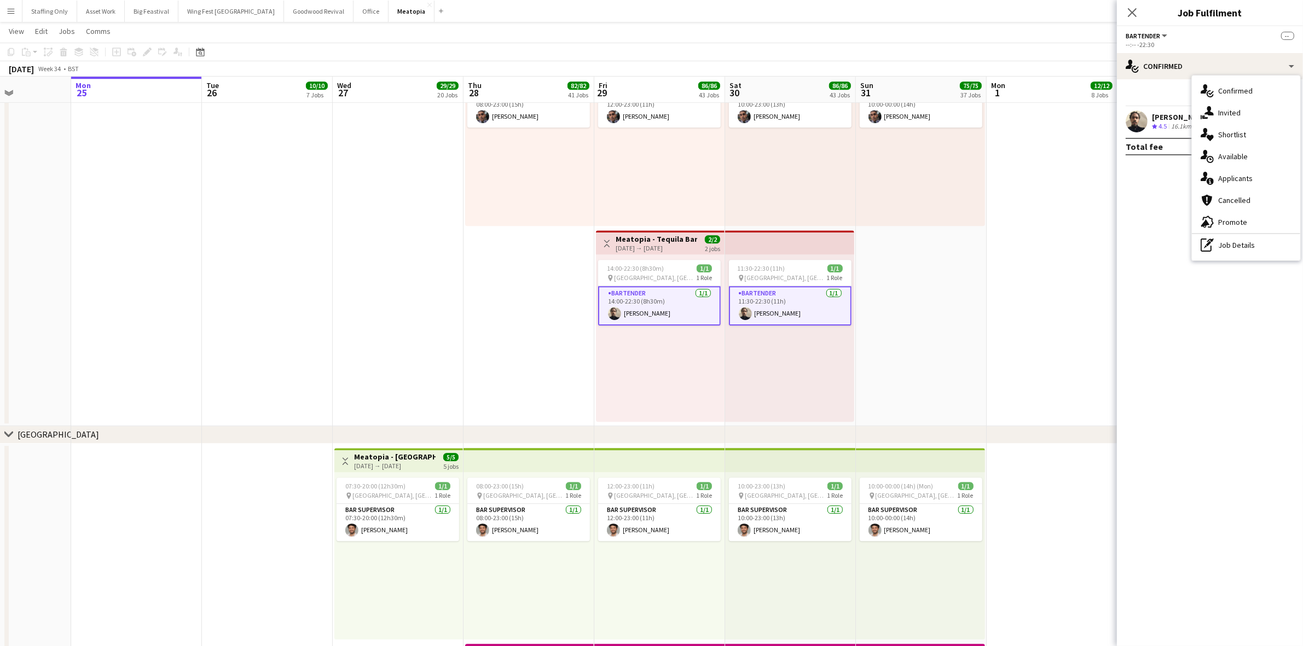
click at [1153, 204] on mat-expansion-panel "check Confirmed Start chat Send notification [PERSON_NAME] Crew rating 4.5 16.1…" at bounding box center [1210, 362] width 186 height 567
click at [1131, 125] on app-user-avatar at bounding box center [1136, 122] width 22 height 22
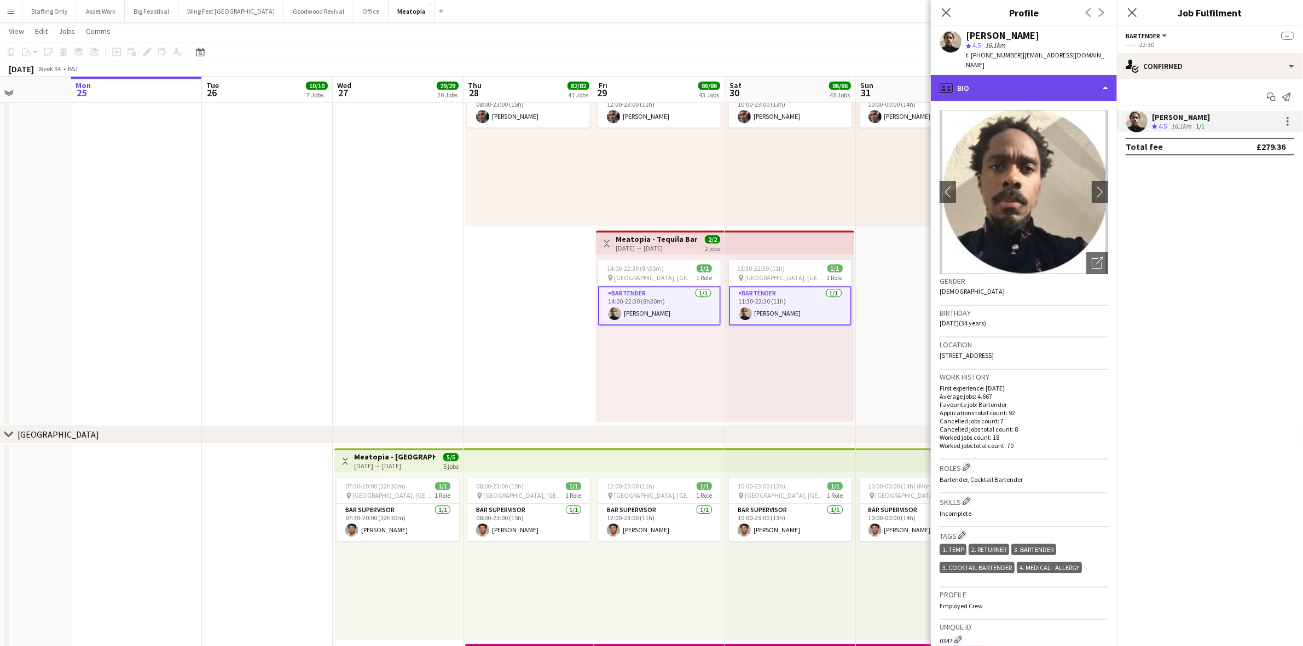
click at [981, 95] on div "profile Bio" at bounding box center [1024, 88] width 186 height 26
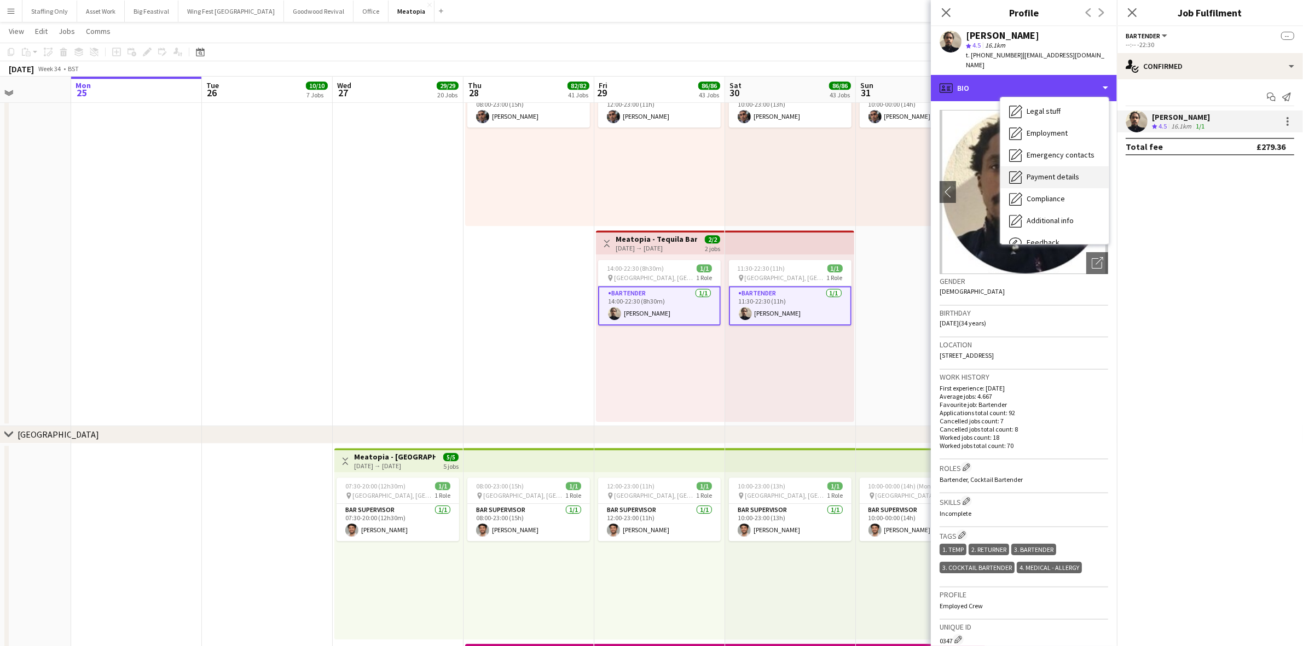
scroll to position [68, 0]
click at [1048, 202] on div "Additional info Additional info" at bounding box center [1054, 198] width 108 height 22
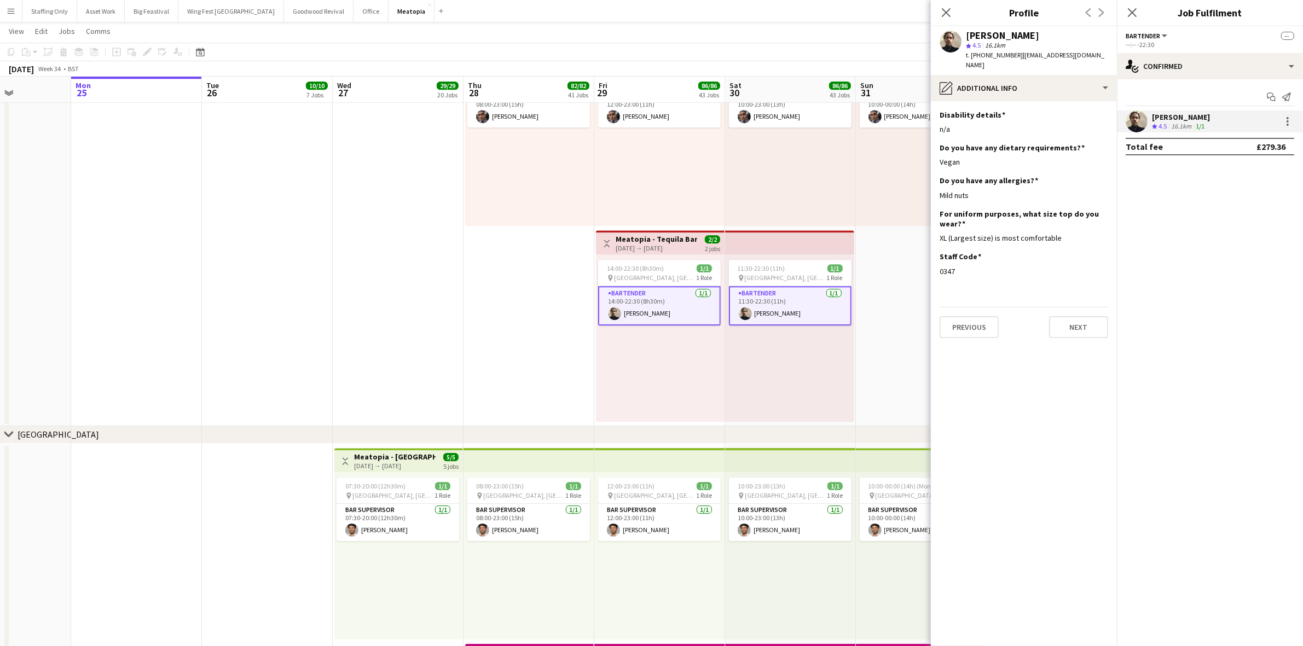
click at [400, 216] on app-date-cell at bounding box center [398, 130] width 131 height 592
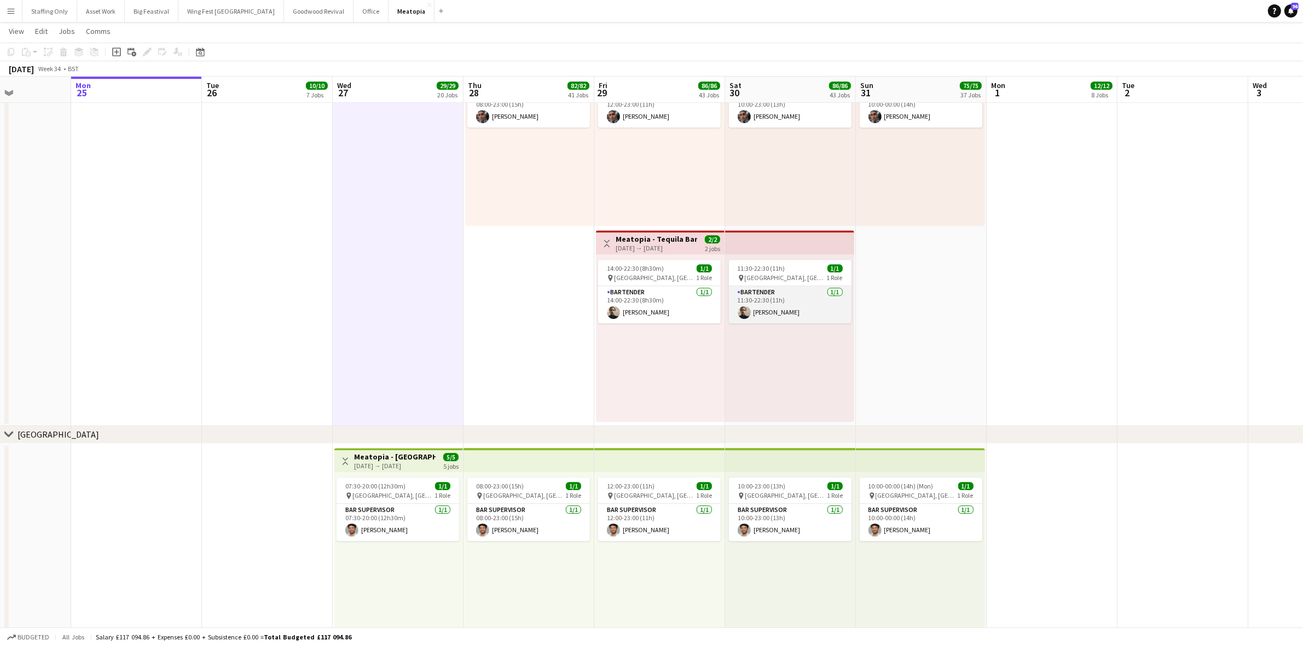
click at [785, 308] on app-card-role "Bartender [DATE] 11:30-22:30 (11h) [PERSON_NAME]" at bounding box center [790, 304] width 123 height 37
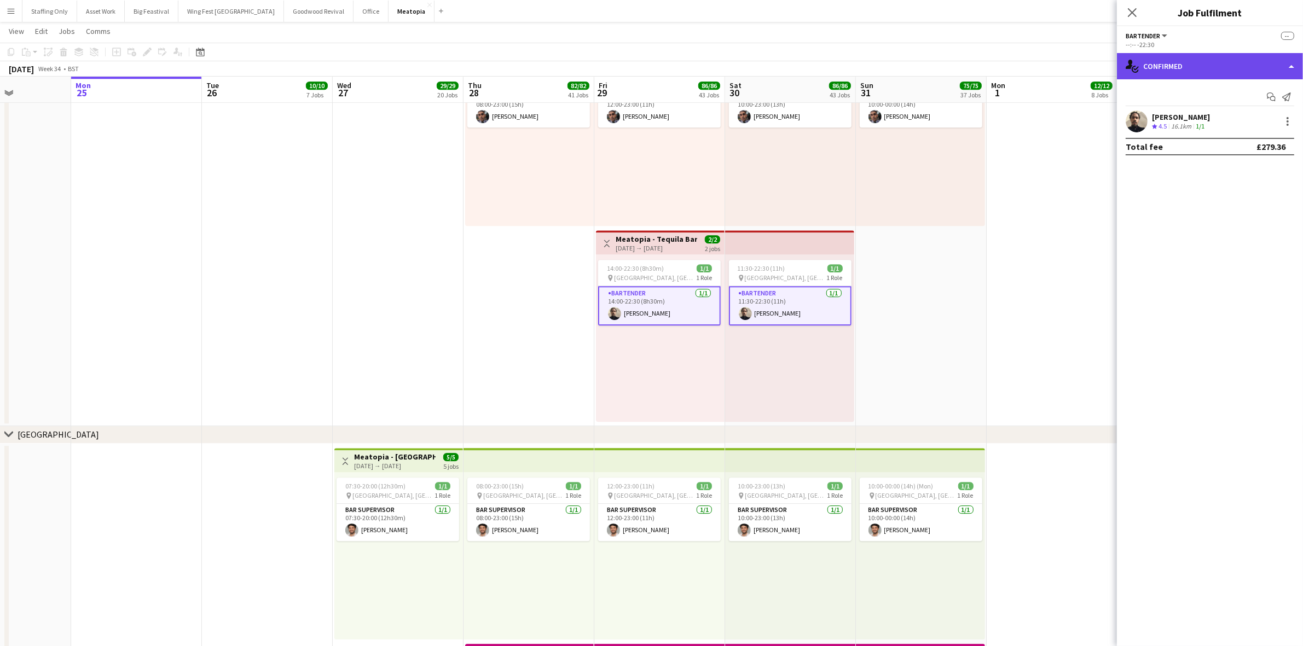
click at [1180, 67] on div "single-neutral-actions-check-2 Confirmed" at bounding box center [1210, 66] width 186 height 26
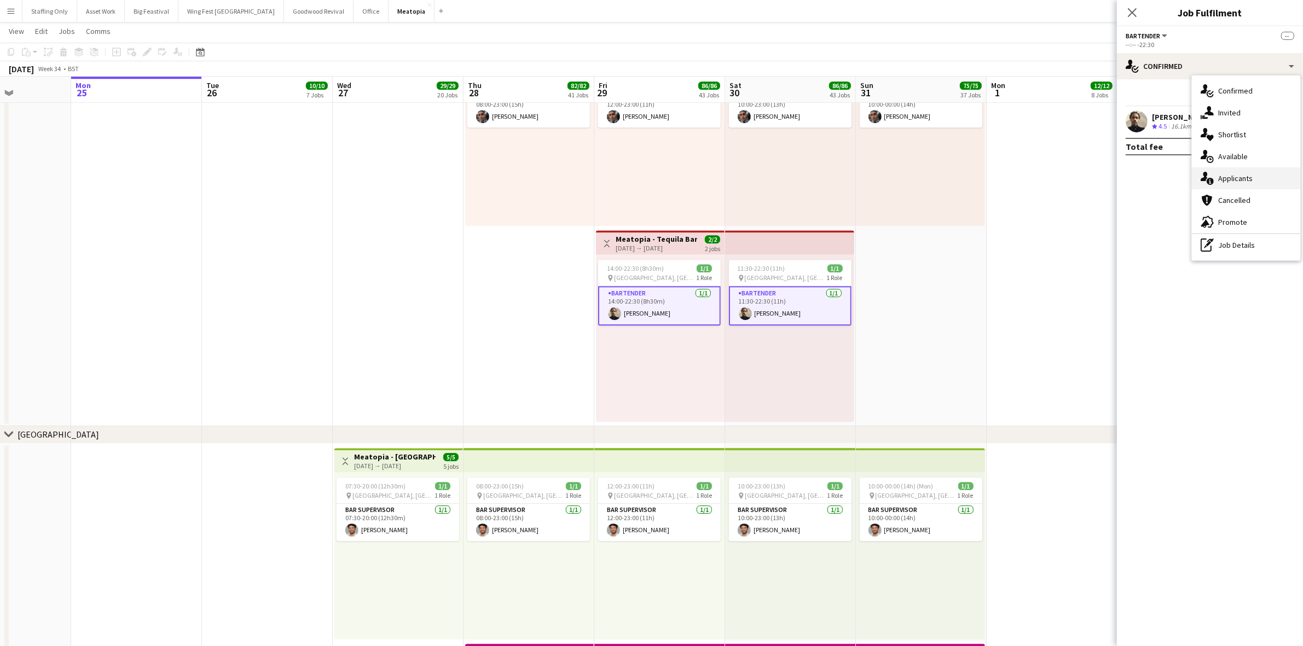
click at [1245, 176] on div "single-neutral-actions-information Applicants" at bounding box center [1246, 178] width 108 height 22
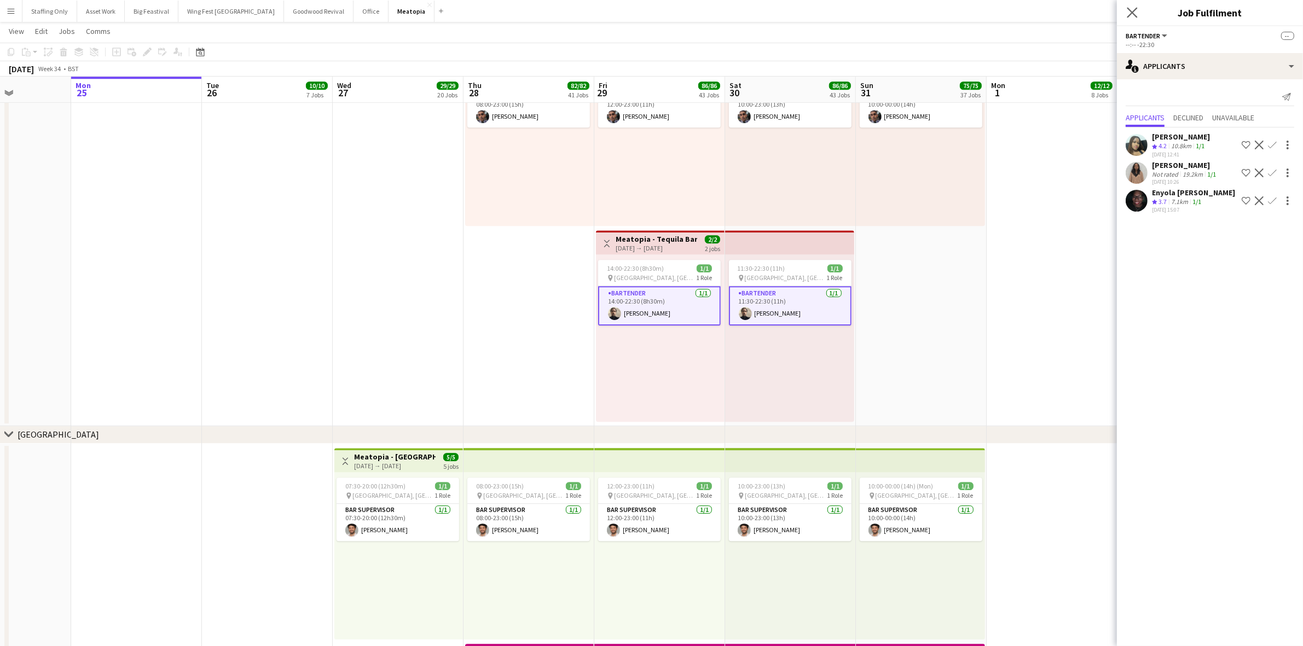
click at [1133, 7] on icon "Close pop-in" at bounding box center [1131, 12] width 10 height 10
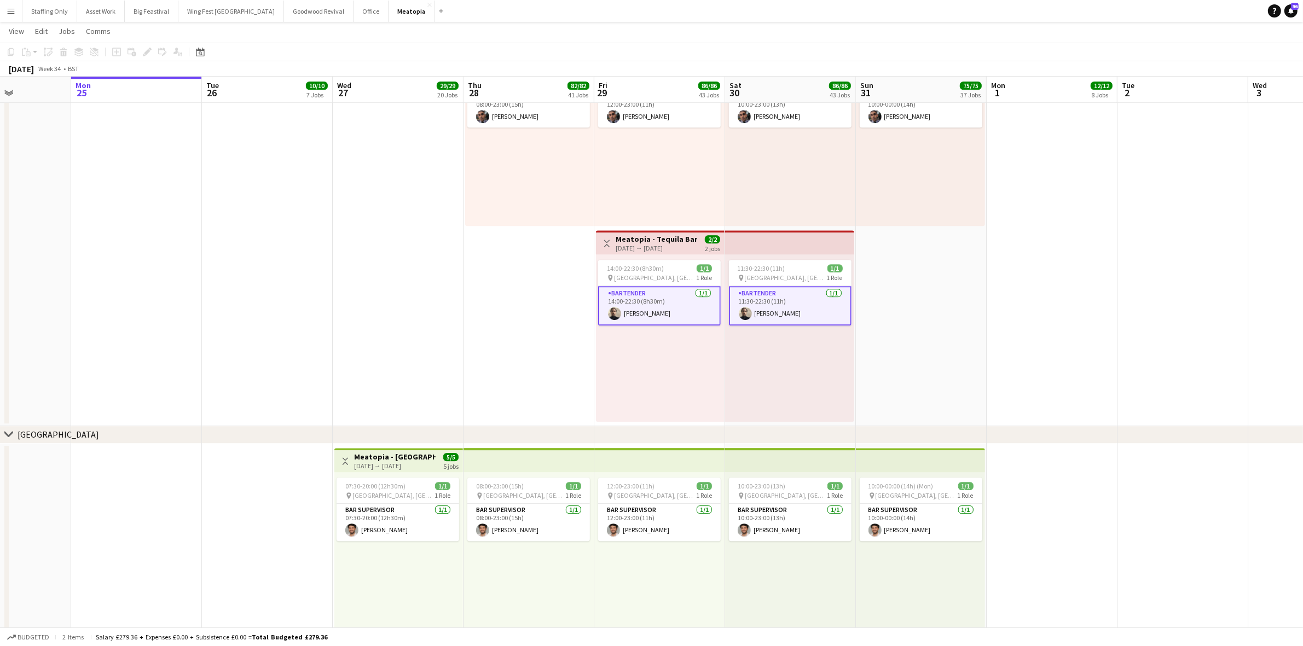
click at [1056, 226] on app-date-cell at bounding box center [1051, 130] width 131 height 592
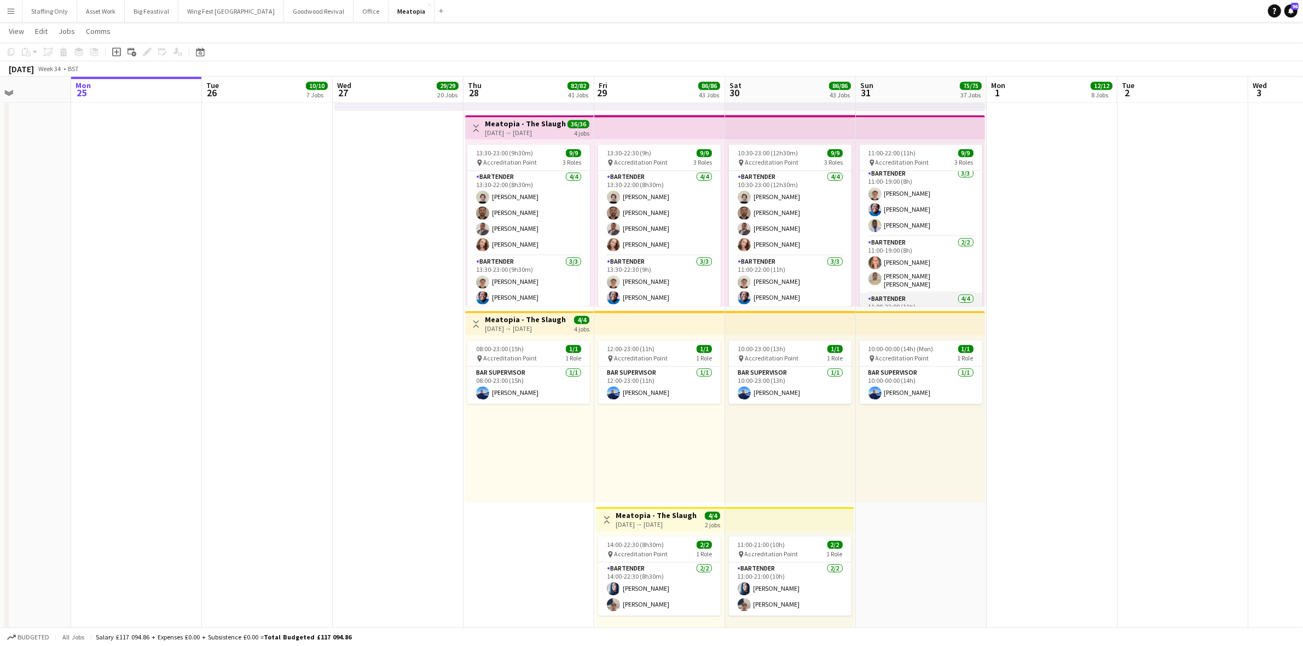
scroll to position [0, 0]
